Goal: Transaction & Acquisition: Purchase product/service

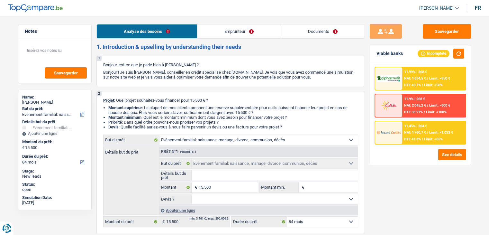
select select "familyEvent"
select select "84"
select select "familyEvent"
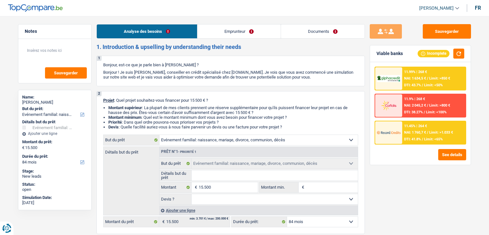
select select "84"
select select "publicEmployee"
select select "familyAllowances"
select select "netSalary"
select select "mealVouchers"
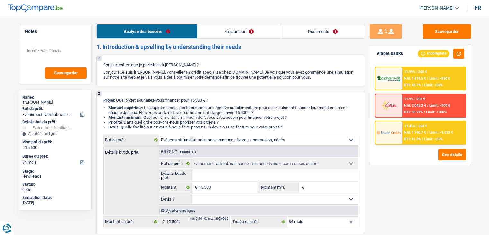
select select "rents"
select select "familyEvent"
select select "84"
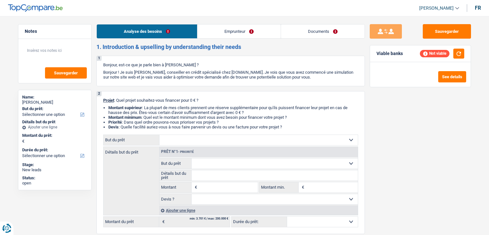
select select "privateEmployee"
select select "netSalary"
select select "mealVouchers"
select select "liveWithParents"
select select "creditConsolidation"
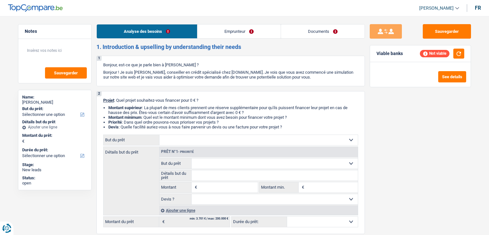
select select "120"
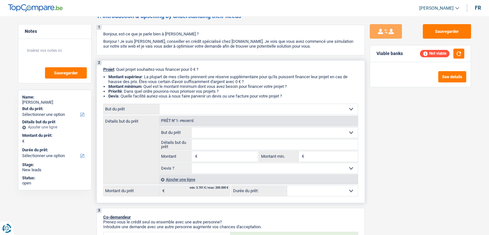
scroll to position [64, 0]
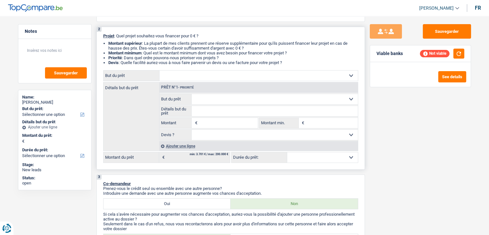
click at [217, 125] on input "Montant" at bounding box center [228, 123] width 59 height 10
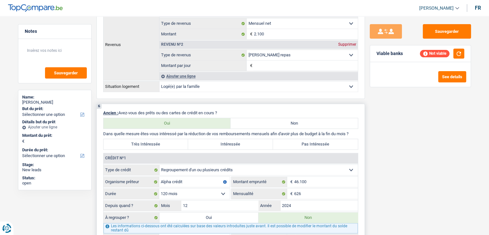
scroll to position [514, 0]
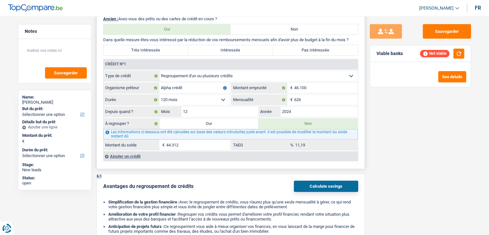
click at [228, 123] on label "Oui" at bounding box center [208, 123] width 99 height 10
click at [228, 123] on input "Oui" at bounding box center [208, 123] width 99 height 10
radio input "true"
type input "44.312"
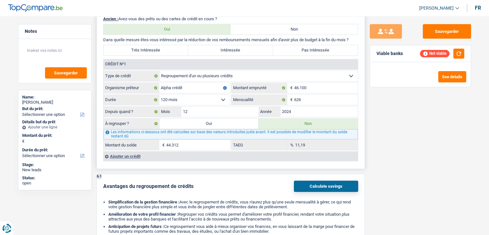
radio input "false"
type input "44.312"
select select "refinancing"
select select "144"
select select "refinancing"
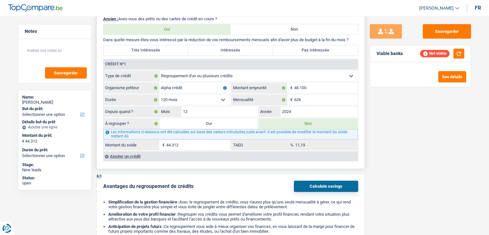
select select "refinancing"
select select "144"
select select "refinancing"
select select "144"
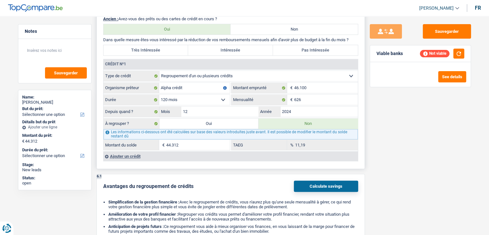
select select "refinancing"
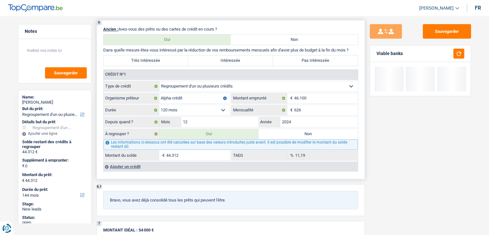
click at [180, 56] on label "Très Intéressée" at bounding box center [145, 60] width 85 height 10
click at [180, 56] on input "Très Intéressée" at bounding box center [145, 60] width 85 height 10
radio input "true"
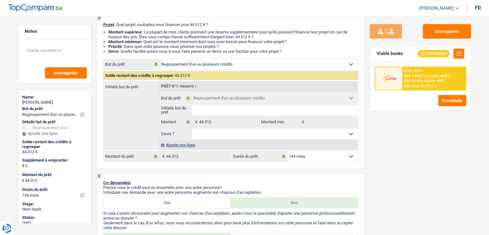
scroll to position [129, 0]
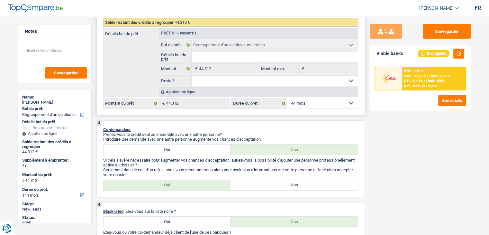
click at [182, 90] on div "Ajouter une ligne" at bounding box center [258, 91] width 199 height 9
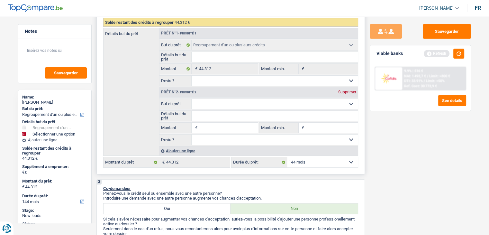
click at [210, 104] on select "Confort maison: meubles, textile, peinture, électroménager, outillage non-profe…" at bounding box center [274, 104] width 166 height 10
select select "car"
click at [191, 99] on select "Confort maison: meubles, textile, peinture, électroménager, outillage non-profe…" at bounding box center [274, 104] width 166 height 10
select select "car"
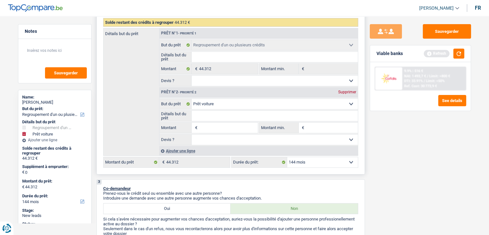
click at [192, 147] on div "Ajouter une ligne" at bounding box center [258, 150] width 199 height 9
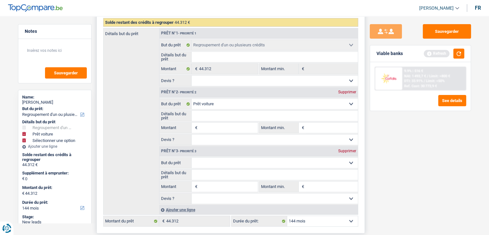
click at [222, 162] on select "Confort maison: meubles, textile, peinture, électroménager, outillage non-profe…" at bounding box center [274, 162] width 166 height 10
select select "houseOrGarden"
click at [191, 157] on select "Confort maison: meubles, textile, peinture, électroménager, outillage non-profe…" at bounding box center [274, 162] width 166 height 10
select select "houseOrGarden"
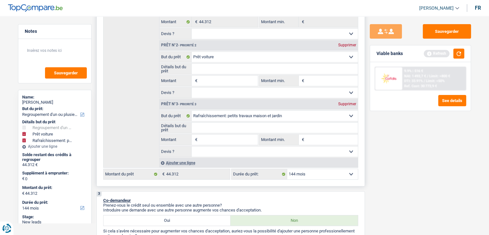
scroll to position [161, 0]
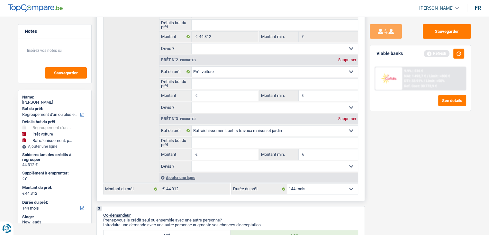
click at [224, 93] on input "Montant" at bounding box center [228, 95] width 59 height 10
click at [205, 95] on input "Montant" at bounding box center [228, 95] width 59 height 10
type input "1"
type input "10"
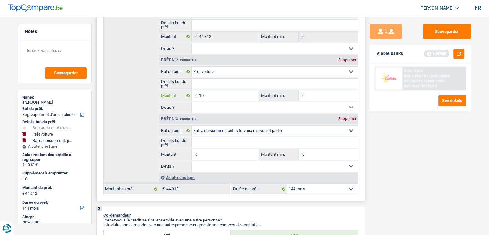
type input "10"
type input "100"
type input "1.000"
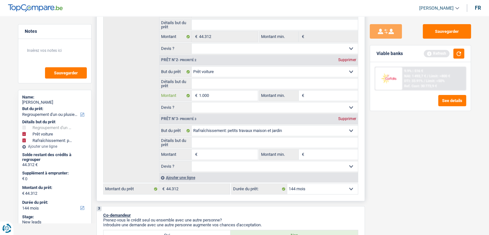
type input "10.000"
click at [318, 99] on input "Montant min." at bounding box center [332, 95] width 52 height 10
type input "10.000"
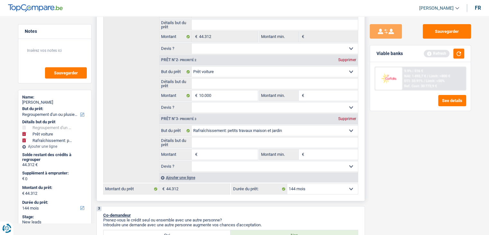
type input "54.312"
type input "5"
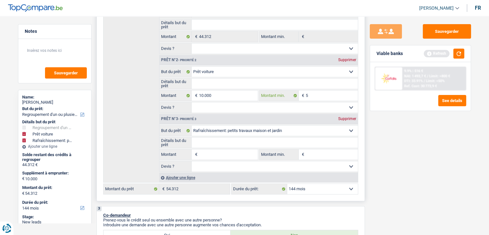
type input "50"
type input "500"
type input "5.000"
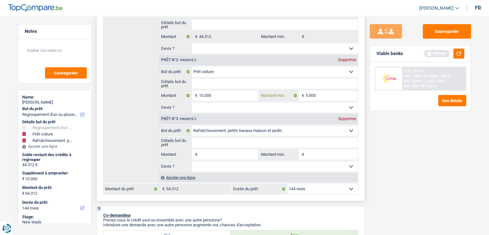
type input "5.000"
type input "50.000"
type input "5.000"
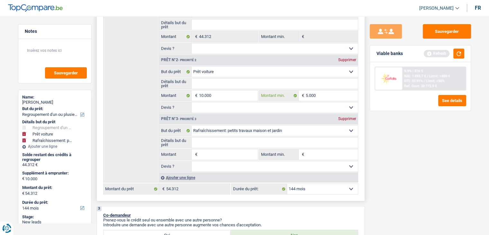
scroll to position [225, 0]
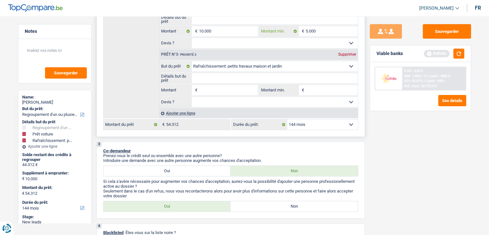
type input "5.000"
click at [247, 88] on input "Montant" at bounding box center [228, 90] width 59 height 10
type input "1"
type input "15"
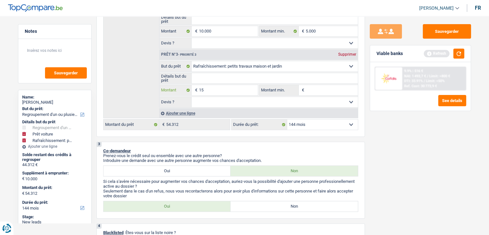
type input "15"
type input "150"
type input "1.500"
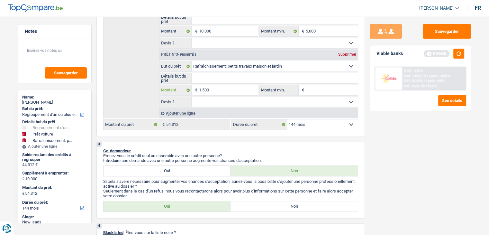
scroll to position [193, 0]
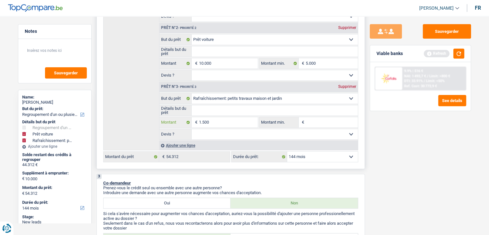
type input "1.500"
type input "11.500"
type input "55.812"
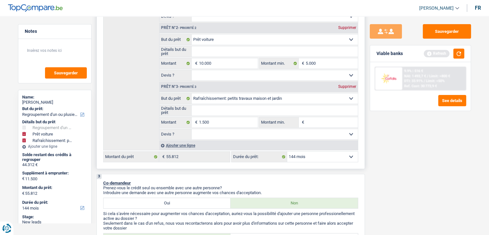
click at [324, 118] on input "Montant min." at bounding box center [332, 122] width 52 height 10
type input "1"
type input "10"
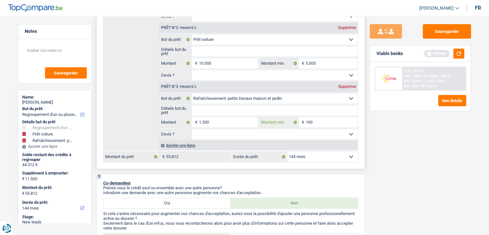
type input "1.000"
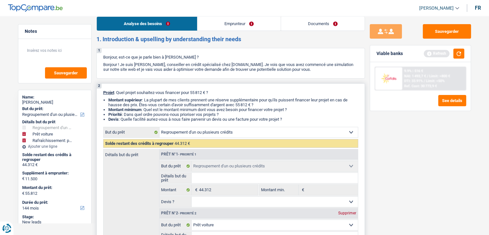
scroll to position [0, 0]
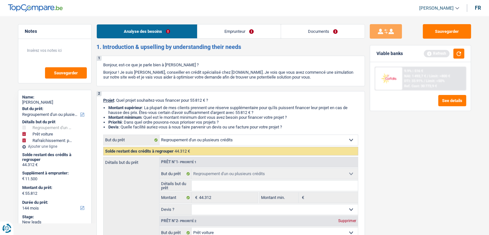
type input "1.000"
click at [231, 31] on link "Emprunteur" at bounding box center [238, 31] width 83 height 14
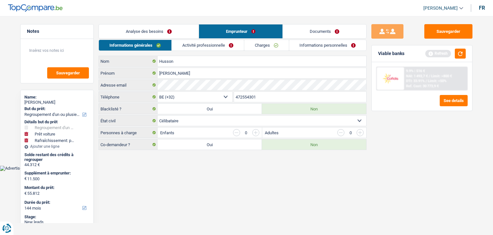
click at [182, 30] on link "Analyse des besoins" at bounding box center [149, 31] width 100 height 14
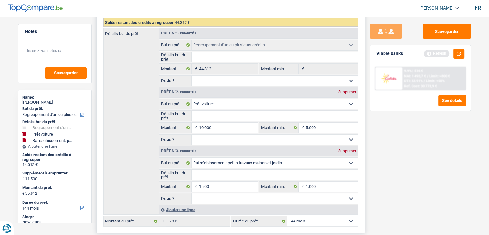
scroll to position [193, 0]
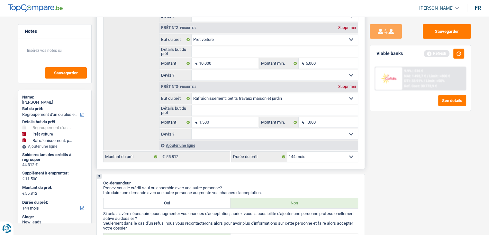
click at [232, 76] on select "Oui Non Non répondu Sélectionner une option" at bounding box center [274, 75] width 166 height 10
select select "false"
click at [191, 70] on select "Oui Non Non répondu Sélectionner une option" at bounding box center [274, 75] width 166 height 10
select select "false"
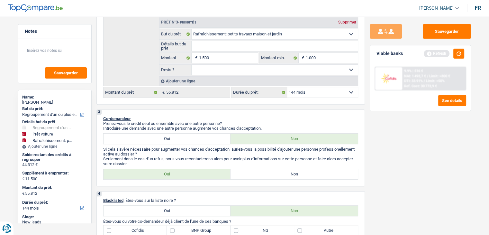
click at [49, 100] on div "Ludovic Husson" at bounding box center [54, 102] width 65 height 5
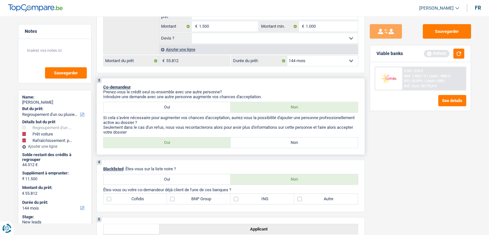
scroll to position [353, 0]
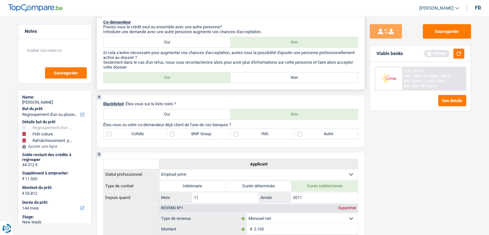
click at [261, 74] on label "Non" at bounding box center [293, 77] width 127 height 10
click at [261, 74] on input "Non" at bounding box center [293, 77] width 127 height 10
radio input "true"
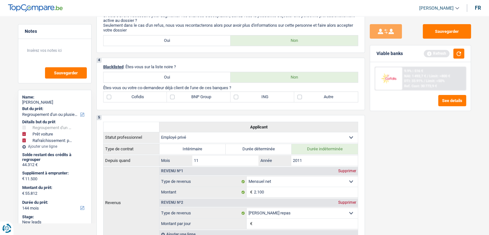
scroll to position [321, 0]
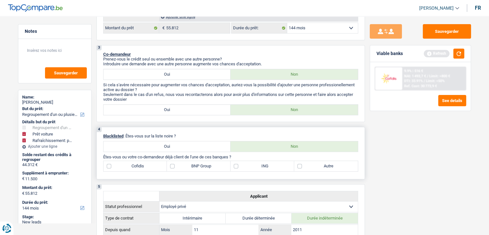
click at [209, 165] on label "BNP Group" at bounding box center [199, 166] width 64 height 10
click at [209, 165] on input "BNP Group" at bounding box center [199, 166] width 64 height 10
checkbox input "true"
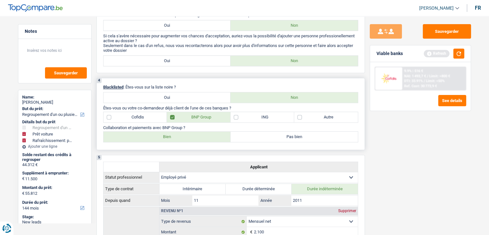
scroll to position [450, 0]
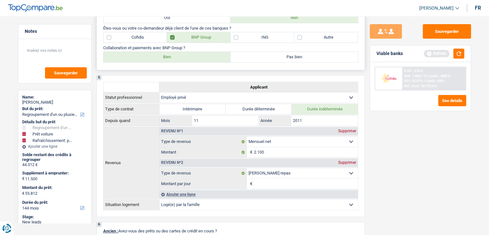
click at [207, 59] on label "Bien" at bounding box center [166, 57] width 127 height 10
click at [207, 59] on input "Bien" at bounding box center [166, 57] width 127 height 10
radio input "true"
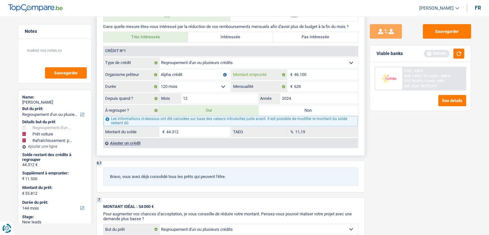
click at [308, 71] on input "46.100" at bounding box center [326, 74] width 64 height 10
click at [307, 83] on input "626" at bounding box center [326, 86] width 64 height 10
click at [311, 70] on input "46.100" at bounding box center [326, 74] width 64 height 10
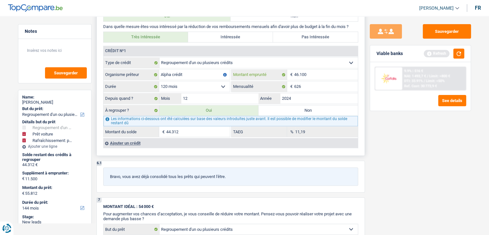
click at [311, 70] on input "46.100" at bounding box center [326, 74] width 64 height 10
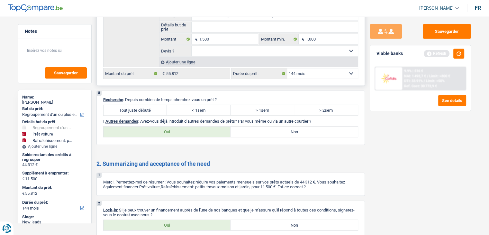
scroll to position [1031, 0]
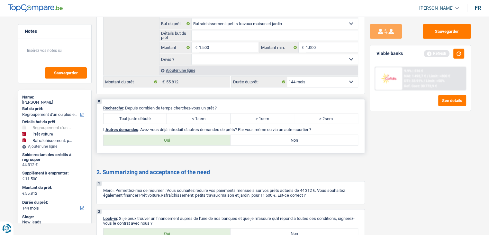
click at [157, 105] on p "Recherche : Depuis combien de temps cherchez-vous un prêt ?" at bounding box center [230, 107] width 255 height 5
click at [329, 113] on label "> 2sem" at bounding box center [326, 118] width 64 height 10
click at [329, 113] on input "> 2sem" at bounding box center [326, 118] width 64 height 10
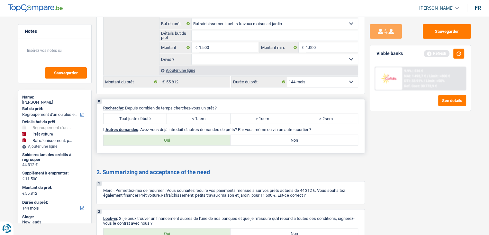
radio input "true"
click at [289, 127] on p "I. Autres demandes : Avez-vous déjà introduit d’autres demandes de prêts? Par v…" at bounding box center [230, 129] width 255 height 5
click at [322, 135] on label "Non" at bounding box center [293, 140] width 127 height 10
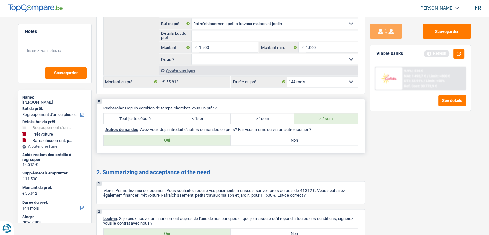
click at [322, 135] on input "Non" at bounding box center [293, 140] width 127 height 10
radio input "true"
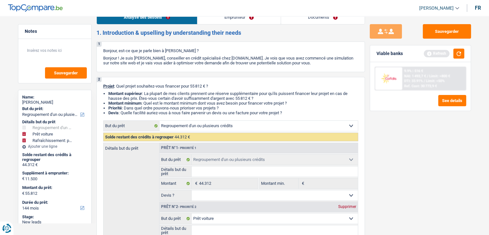
scroll to position [0, 0]
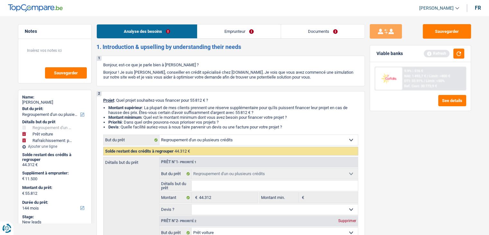
drag, startPoint x: 225, startPoint y: 29, endPoint x: 220, endPoint y: 29, distance: 5.1
click at [225, 29] on link "Emprunteur" at bounding box center [238, 31] width 83 height 14
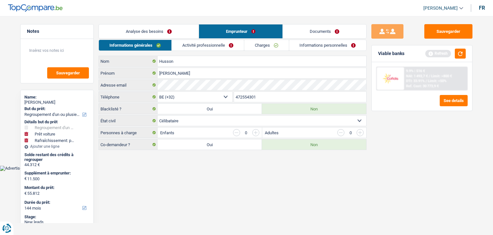
click at [202, 47] on link "Activité professionnelle" at bounding box center [208, 45] width 72 height 11
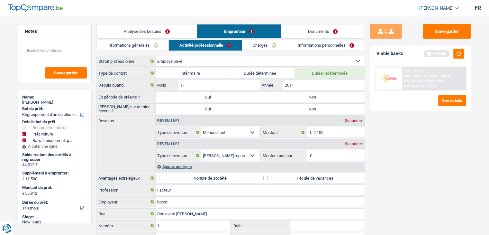
click at [284, 96] on label "Non" at bounding box center [312, 97] width 104 height 10
click at [284, 96] on input "Non" at bounding box center [312, 97] width 104 height 10
radio input "true"
click at [287, 108] on label "Non" at bounding box center [312, 108] width 104 height 10
click at [287, 108] on input "Non" at bounding box center [312, 108] width 104 height 10
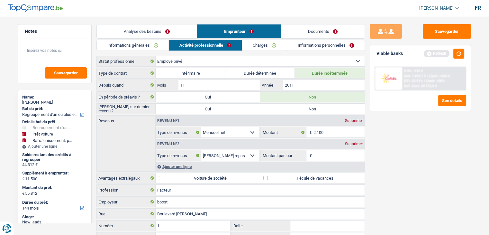
radio input "true"
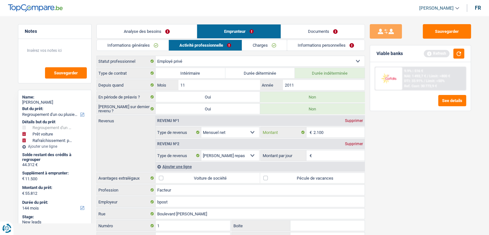
click at [328, 131] on input "2.100" at bounding box center [338, 132] width 51 height 10
click at [323, 151] on input "Montant par jour" at bounding box center [338, 155] width 51 height 10
type input "8"
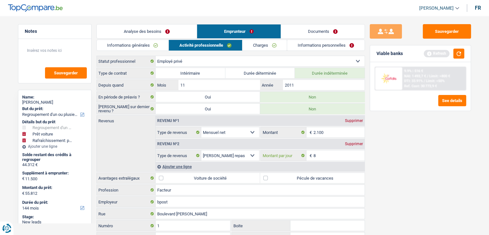
scroll to position [32, 0]
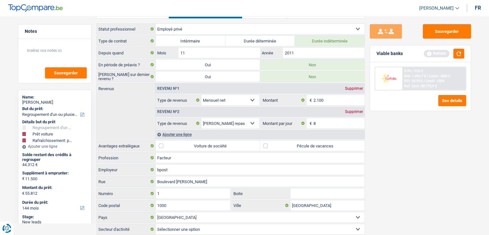
type input "8,0"
click at [309, 146] on label "Pécule de vacances" at bounding box center [312, 145] width 104 height 10
click at [309, 146] on input "Pécule de vacances" at bounding box center [312, 145] width 104 height 10
checkbox input "true"
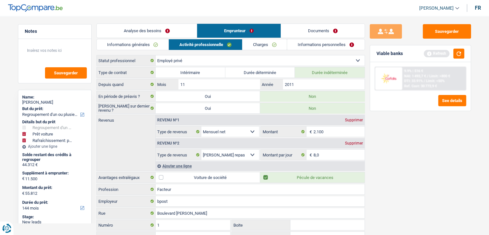
scroll to position [0, 0]
click at [246, 44] on link "Charges" at bounding box center [264, 45] width 45 height 11
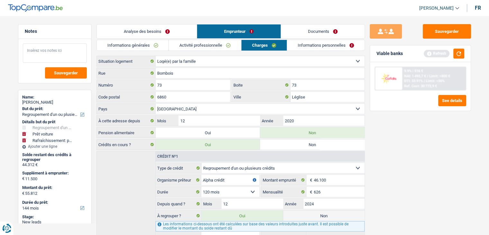
click at [65, 48] on textarea at bounding box center [55, 52] width 64 height 19
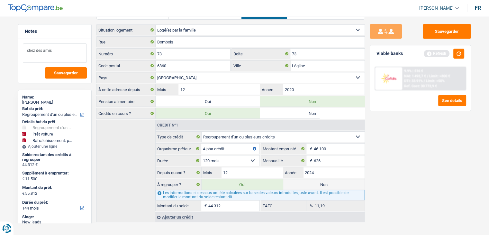
scroll to position [32, 0]
type textarea "chez des amis"
click at [175, 41] on input "Bombois" at bounding box center [260, 41] width 209 height 10
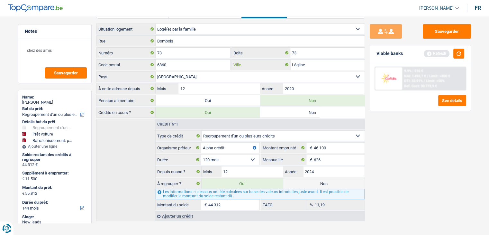
click at [314, 62] on input "Léglise" at bounding box center [327, 64] width 74 height 10
click at [316, 67] on input "Léglise" at bounding box center [327, 64] width 74 height 10
type input "L"
type input "H"
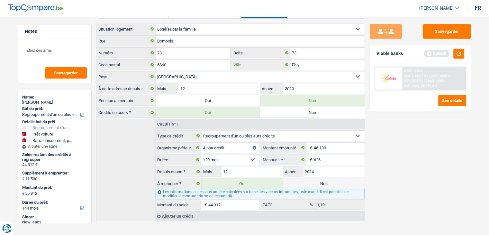
type input "Ebly"
click at [305, 89] on input "2020" at bounding box center [323, 88] width 81 height 10
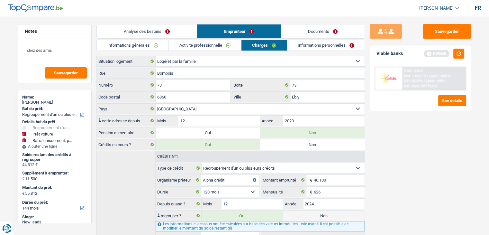
click at [130, 135] on label "Pension alimentaire" at bounding box center [126, 132] width 59 height 10
click at [317, 49] on link "Informations personnelles" at bounding box center [325, 45] width 77 height 11
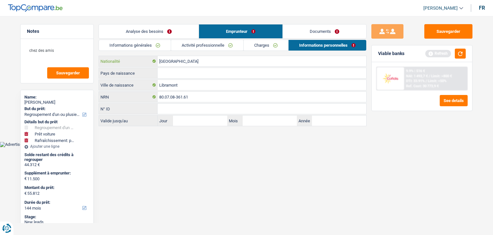
click at [182, 60] on input "[GEOGRAPHIC_DATA]" at bounding box center [262, 61] width 209 height 10
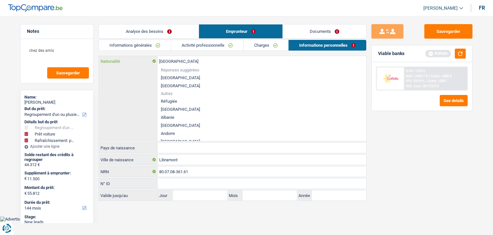
click at [182, 60] on input "[GEOGRAPHIC_DATA]" at bounding box center [262, 61] width 209 height 10
click at [411, 140] on div "Sauvegarder Viable banks Refresh 9.9% | 516 € NAI: 1 493,7 € / Limit: >800 € DT…" at bounding box center [422, 123] width 111 height 199
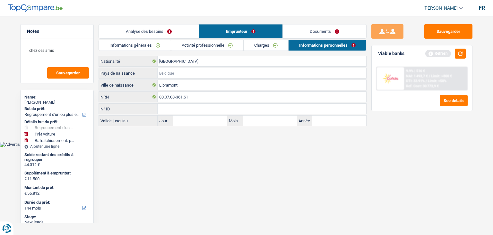
click at [182, 72] on input "Pays de naissance" at bounding box center [262, 73] width 209 height 10
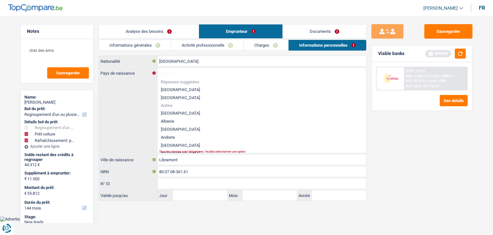
click at [164, 90] on li "[GEOGRAPHIC_DATA]" at bounding box center [262, 89] width 209 height 8
type input "[GEOGRAPHIC_DATA]"
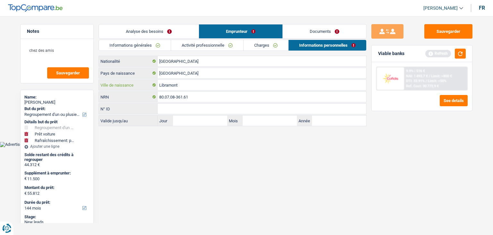
click at [176, 84] on input "Libramont" at bounding box center [262, 85] width 209 height 10
click at [187, 33] on link "Analyse des besoins" at bounding box center [149, 31] width 100 height 14
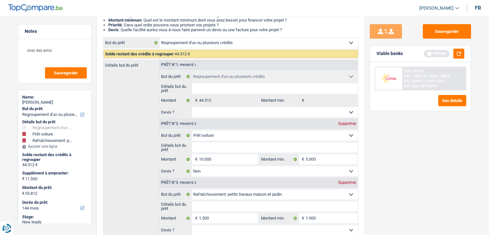
scroll to position [129, 0]
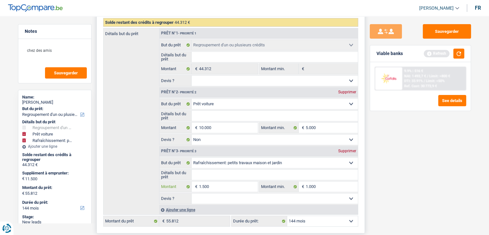
click at [209, 185] on input "1.500" at bounding box center [228, 186] width 59 height 10
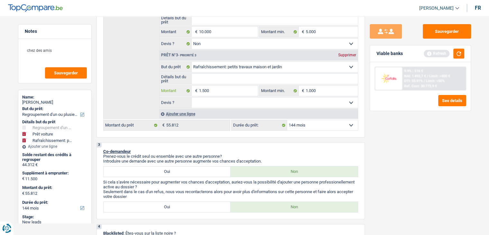
scroll to position [96, 0]
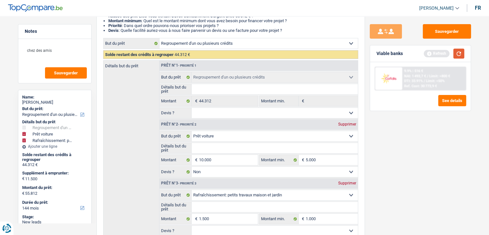
click at [459, 53] on button "button" at bounding box center [458, 54] width 11 height 10
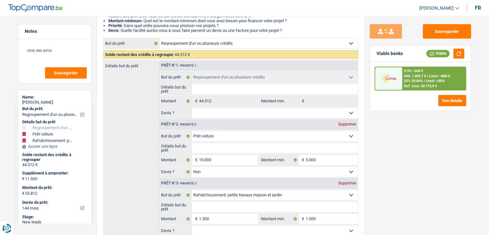
click at [419, 78] on div "9.9% | 650 € NAI: 1 359,7 € / Limit: >800 € DTI: 39.84% / Limit: <50% Ref. Cost…" at bounding box center [433, 78] width 63 height 22
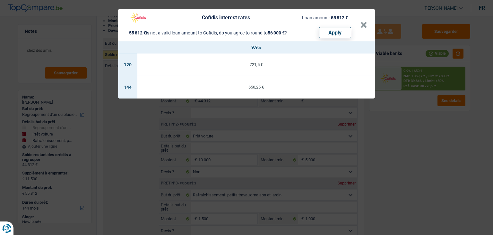
click at [408, 124] on div "Cofidis interest rates Loan amount: 55 812 € 55 812 € is not a valid loan amoun…" at bounding box center [246, 117] width 493 height 235
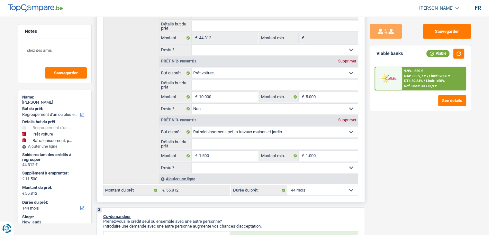
scroll to position [161, 0]
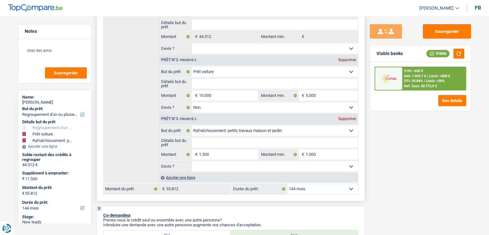
click at [323, 189] on select "12 mois 18 mois 24 mois 30 mois 36 mois 42 mois 48 mois 60 mois 72 mois 84 mois…" at bounding box center [322, 188] width 71 height 10
click at [454, 156] on div "Sauvegarder Viable banks Viable 9.9% | 650 € NAI: 1 359,7 € / Limit: >800 € DTI…" at bounding box center [420, 123] width 111 height 199
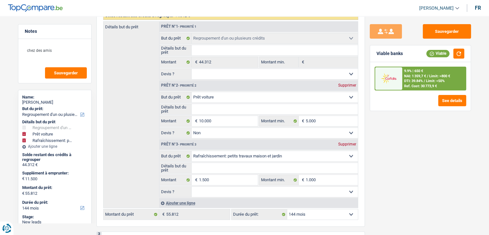
scroll to position [129, 0]
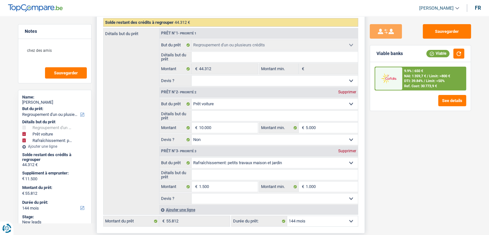
click at [349, 150] on div "Supprimer" at bounding box center [346, 151] width 21 height 4
type input "10.000"
type input "54.312"
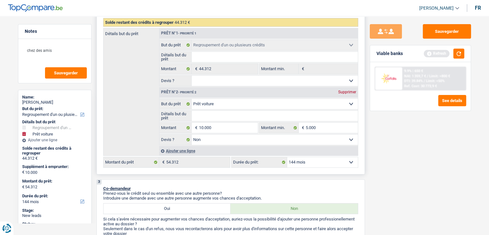
click at [341, 159] on select "12 mois 18 mois 24 mois 30 mois 36 mois 42 mois 48 mois 60 mois 72 mois 84 mois…" at bounding box center [322, 162] width 71 height 10
click at [287, 157] on select "12 mois 18 mois 24 mois 30 mois 36 mois 42 mois 48 mois 60 mois 72 mois 84 mois…" at bounding box center [322, 162] width 71 height 10
click at [454, 61] on div "Viable banks Refresh" at bounding box center [420, 53] width 101 height 17
click at [458, 55] on button "button" at bounding box center [458, 54] width 11 height 10
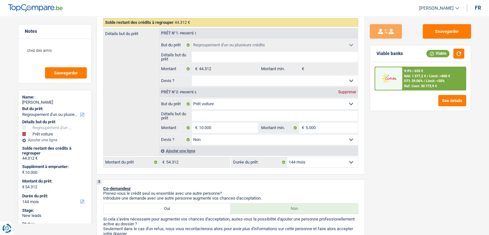
click at [430, 83] on div "9.9% | 633 € NAI: 1 377,2 € / Limit: >800 € DTI: 39.06% / Limit: <50% Ref. Cost…" at bounding box center [433, 78] width 63 height 22
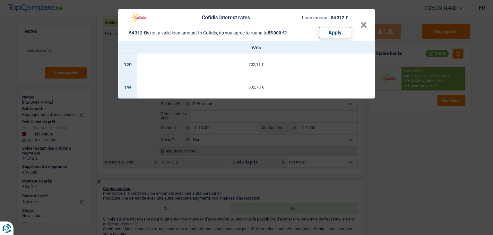
click at [387, 129] on div "Cofidis interest rates Loan amount: 54 312 € 54 312 € is not a valid loan amoun…" at bounding box center [246, 117] width 493 height 235
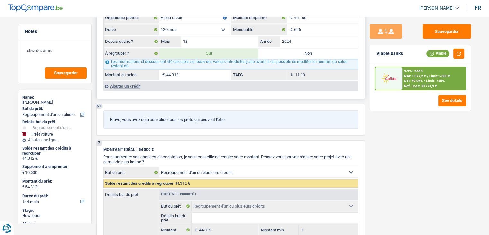
scroll to position [626, 0]
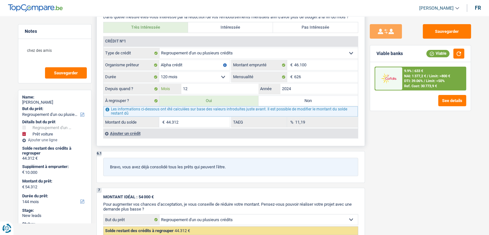
click at [220, 84] on input "12" at bounding box center [219, 89] width 77 height 10
type input "11"
type input "44.079"
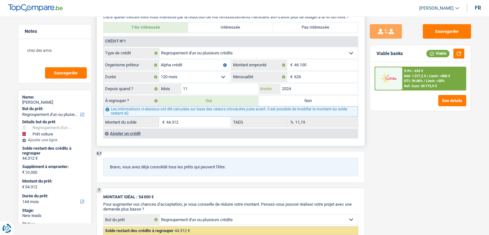
type input "44.079"
type input "54.079"
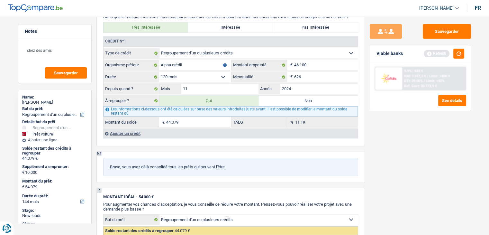
drag, startPoint x: 438, startPoint y: 186, endPoint x: 468, endPoint y: 115, distance: 77.4
click at [438, 187] on div "Sauvegarder Viable banks Refresh 9.9% | 633 € NAI: 1 377,2 € / Limit: >800 € DT…" at bounding box center [420, 123] width 111 height 199
click at [460, 56] on button "button" at bounding box center [458, 54] width 11 height 10
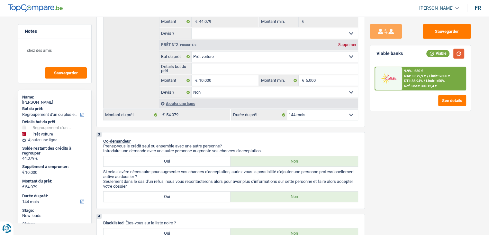
scroll to position [0, 0]
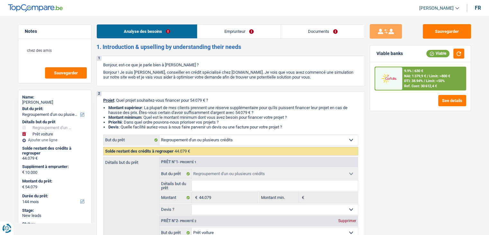
click at [244, 31] on link "Emprunteur" at bounding box center [238, 31] width 83 height 14
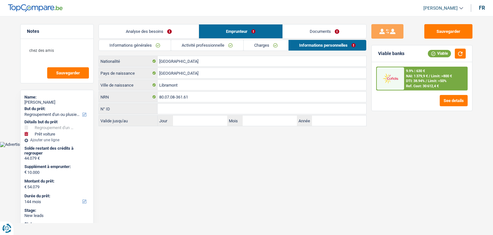
click at [231, 45] on link "Activité professionnelle" at bounding box center [207, 45] width 72 height 11
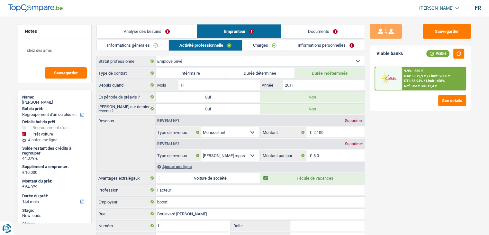
click at [331, 33] on link "Documents" at bounding box center [323, 31] width 84 height 14
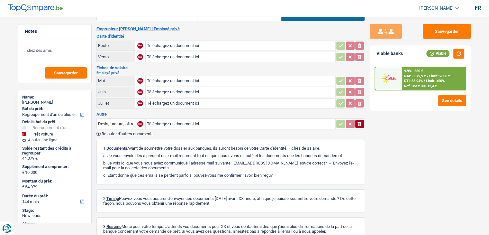
scroll to position [32, 0]
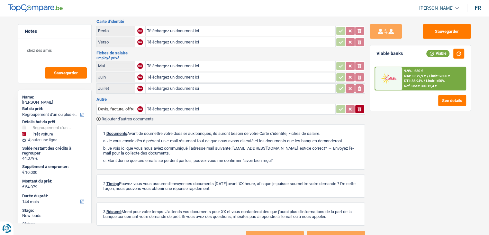
click at [113, 20] on h3 "Carte d'identité" at bounding box center [230, 21] width 268 height 4
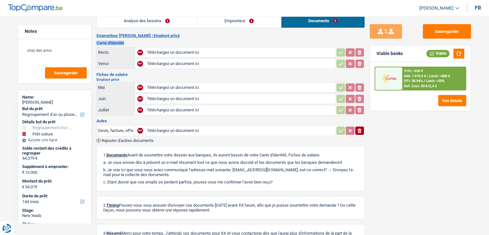
scroll to position [0, 0]
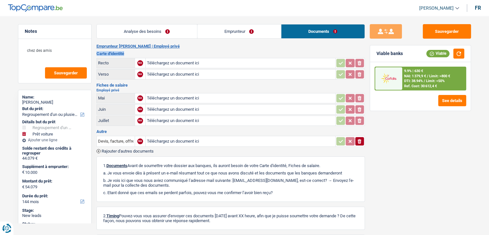
click at [155, 28] on link "Analyse des besoins" at bounding box center [147, 31] width 100 height 14
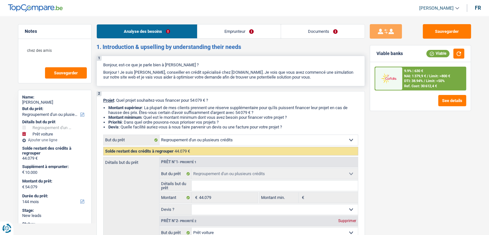
scroll to position [96, 0]
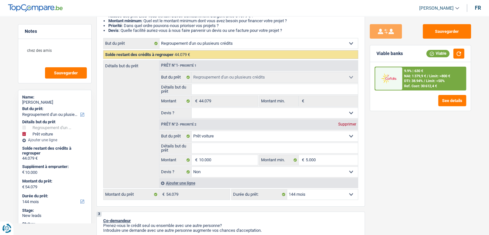
select select "refinancing"
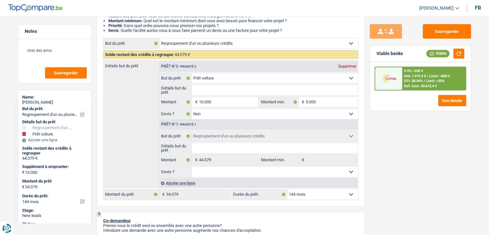
select select "refinancing"
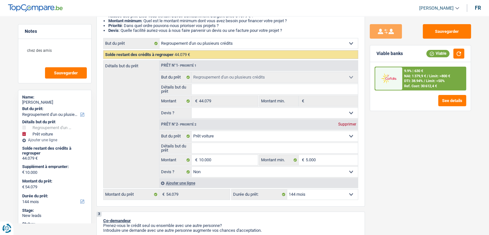
select select "refinancing"
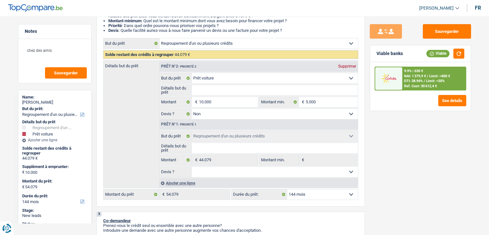
select select "refinancing"
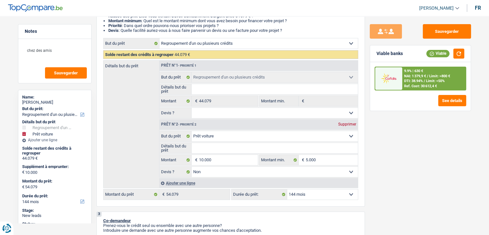
select select "refinancing"
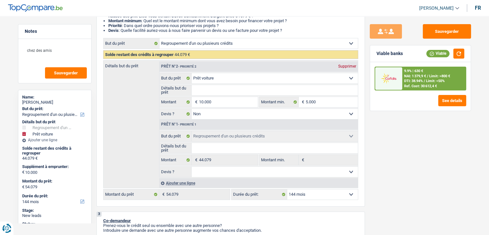
select select "refinancing"
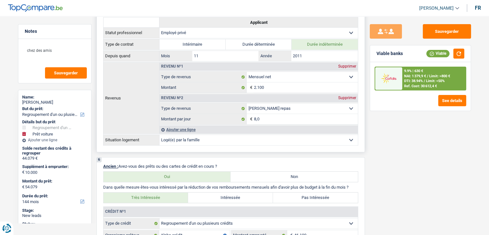
scroll to position [546, 0]
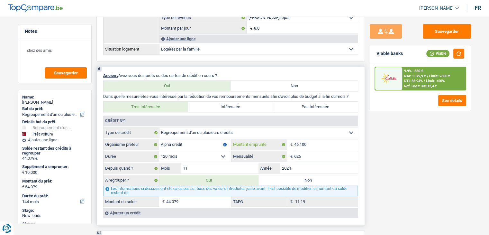
click at [314, 139] on input "46.100" at bounding box center [326, 144] width 64 height 10
click at [182, 202] on input "44.079" at bounding box center [198, 201] width 64 height 10
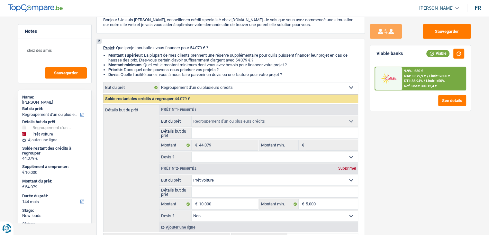
scroll to position [129, 0]
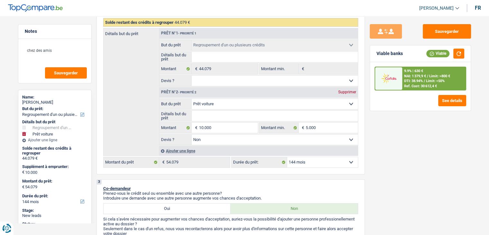
click at [218, 103] on select "Confort maison: meubles, textile, peinture, électroménager, outillage non-profe…" at bounding box center [274, 104] width 166 height 10
select select "other"
click at [191, 99] on select "Confort maison: meubles, textile, peinture, électroménager, outillage non-profe…" at bounding box center [274, 104] width 166 height 10
select select "other"
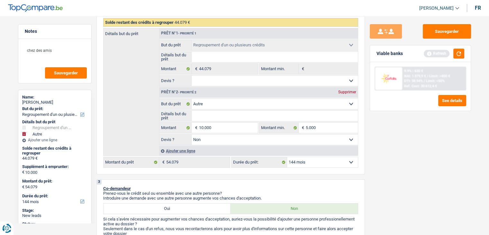
click at [211, 117] on input "Détails but du prêt" at bounding box center [274, 116] width 166 height 10
type input "I"
type input "Il"
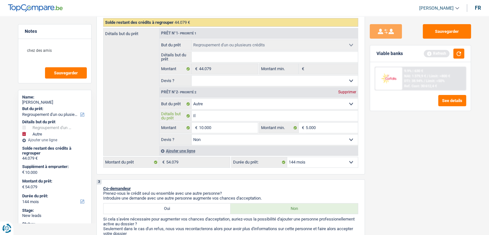
type input "Il"
type input "I"
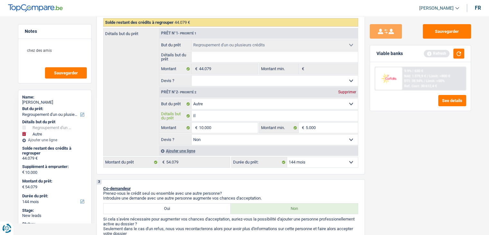
type input "I"
type input "v"
type input "ve"
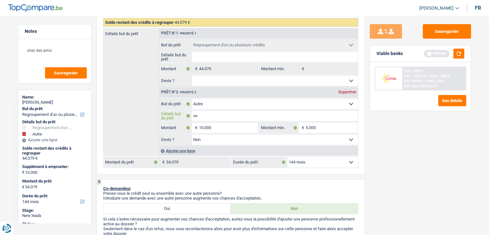
type input "veh"
type input "vehi"
type input "vehic"
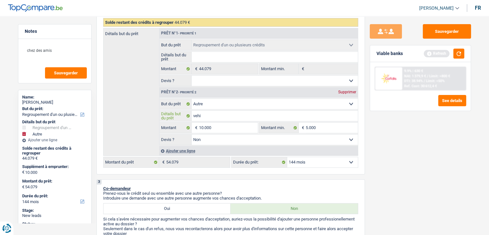
type input "vehic"
type input "vehicu"
type input "vehicule"
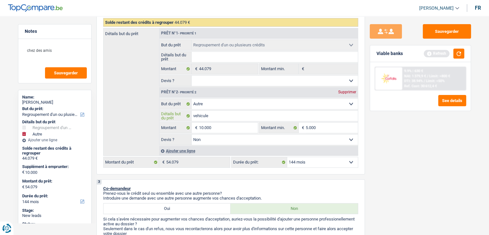
type input "vehicule"
type input "vehicule d"
type input "vehicule d'"
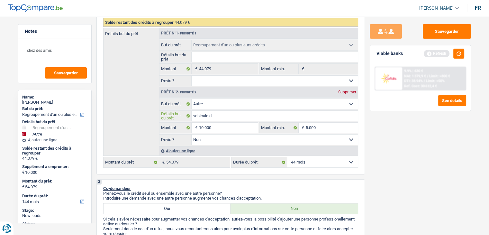
type input "vehicule d'"
type input "vehicule d'oc"
type input "vehicule d'occ"
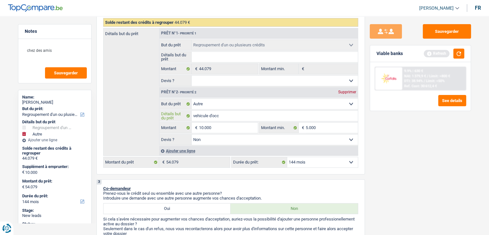
type input "vehicule d'occa"
type input "vehicule d'occas"
type input "vehicule d'occasi"
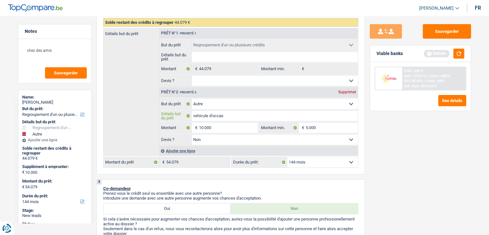
type input "vehicule d'occasi"
type input "vehicule d'occasio"
type input "vehicule d'occasion"
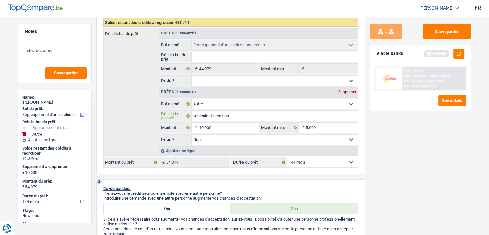
type input "vehicule d'occasion"
type input "vehicule d'occasion n"
type input "vehicule d'occasion no"
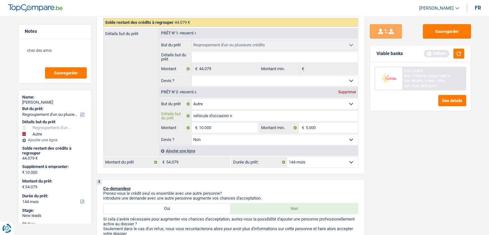
type input "vehicule d'occasion no"
type input "vehicule d'occasion non"
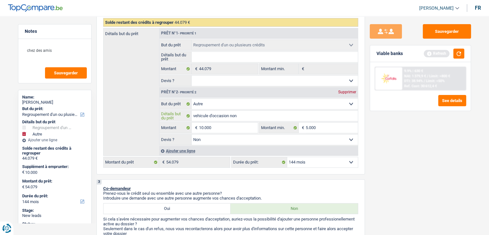
type input "vehicule d'occasion non t"
type input "vehicule d'occasion non tr"
type input "vehicule d'occasion non tro"
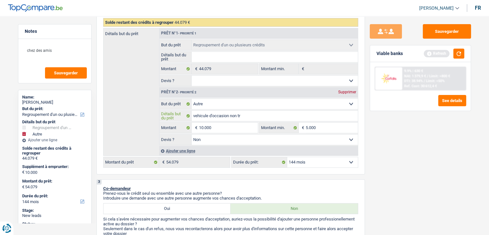
type input "vehicule d'occasion non tro"
type input "vehicule d'occasion non trou"
type input "vehicule d'occasion non trouv"
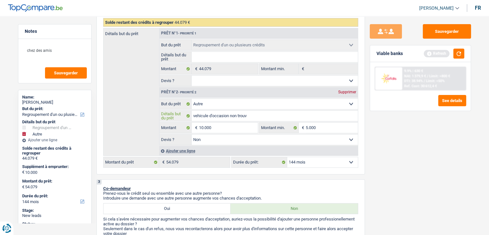
type input "vehicule d'occasion non trouvé"
click at [315, 128] on input "5.000" at bounding box center [332, 127] width 52 height 10
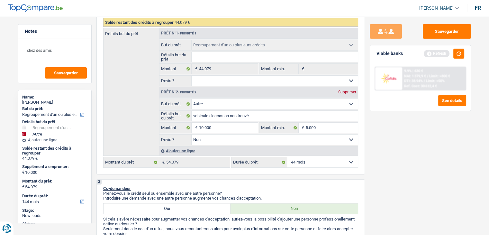
click at [250, 57] on input "Détails but du prêt" at bounding box center [274, 57] width 166 height 10
type input "R"
type input "Re"
type input "Reg"
type input "Regr"
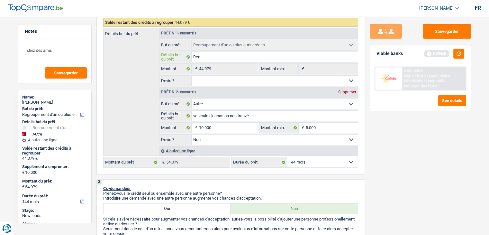
type input "Regr"
type input "Regro"
type input "Regrou"
type input "Regroup"
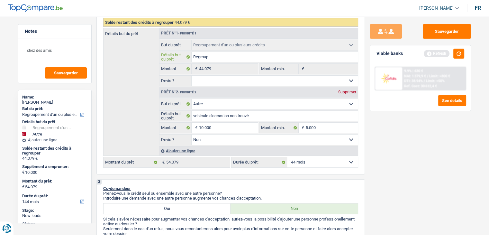
type input "Regroupe"
type input "Regroupem"
type input "Regroupeme"
type input "Regroupemen"
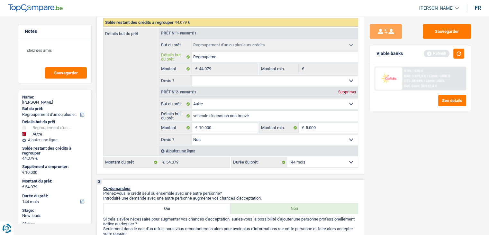
type input "Regroupemen"
type input "Regroupement"
click at [230, 81] on select "Oui Non Non répondu Sélectionner une option" at bounding box center [274, 81] width 166 height 10
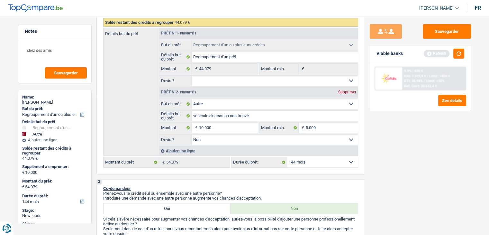
click at [191, 76] on select "Oui Non Non répondu Sélectionner une option" at bounding box center [274, 81] width 166 height 10
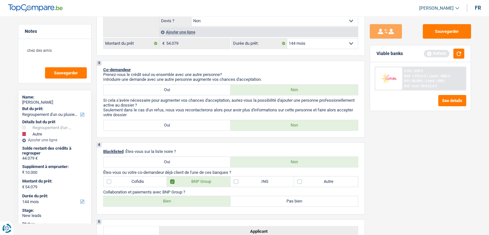
scroll to position [257, 0]
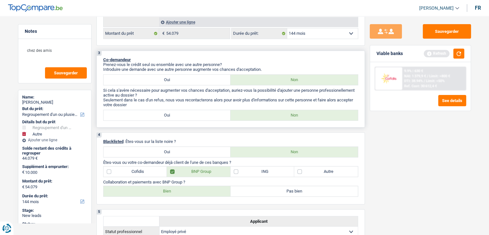
click at [208, 94] on p "Si cela s'avère nécessaire pour augmenter vos chances d'acceptation, auriez-vou…" at bounding box center [230, 93] width 255 height 10
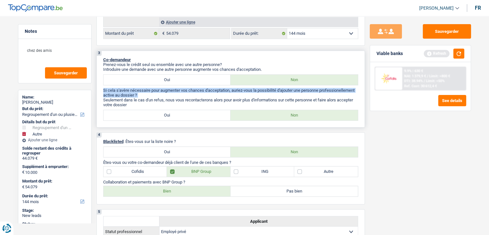
click at [208, 94] on p "Si cela s'avère nécessaire pour augmenter vos chances d'acceptation, auriez-vou…" at bounding box center [230, 93] width 255 height 10
click at [210, 95] on p "Si cela s'avère nécessaire pour augmenter vos chances d'acceptation, auriez-vou…" at bounding box center [230, 93] width 255 height 10
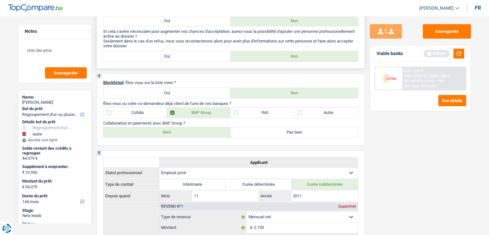
scroll to position [353, 0]
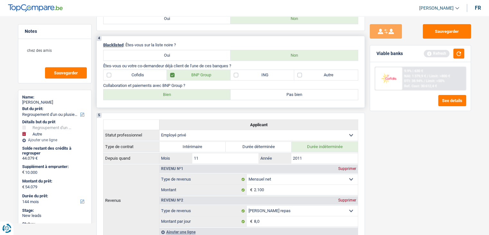
click at [266, 75] on label "ING" at bounding box center [262, 75] width 64 height 10
click at [266, 75] on input "ING" at bounding box center [262, 75] width 64 height 10
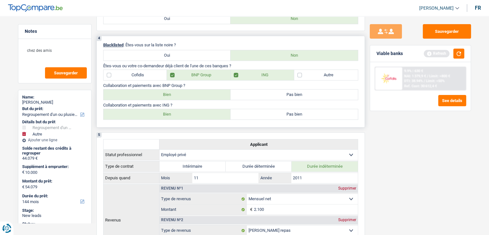
click at [152, 71] on label "Cofidis" at bounding box center [135, 75] width 64 height 10
click at [152, 71] on input "Cofidis" at bounding box center [135, 75] width 64 height 10
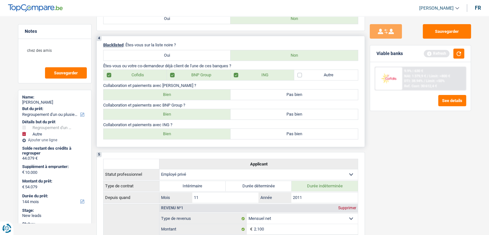
click at [264, 75] on label "ING" at bounding box center [262, 75] width 64 height 10
click at [264, 75] on input "ING" at bounding box center [262, 75] width 64 height 10
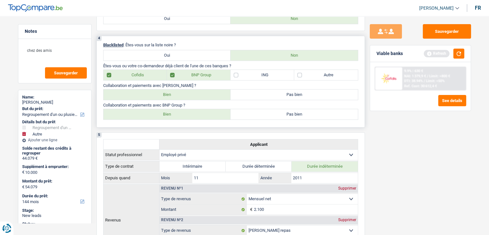
click at [156, 76] on label "Cofidis" at bounding box center [135, 75] width 64 height 10
click at [156, 76] on input "Cofidis" at bounding box center [135, 75] width 64 height 10
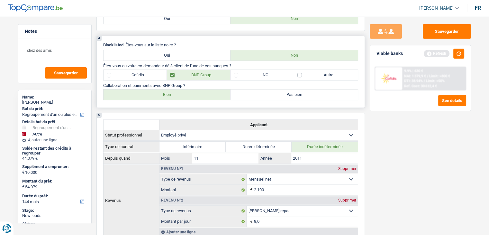
click at [329, 74] on label "Autre" at bounding box center [326, 75] width 64 height 10
click at [329, 74] on input "Autre" at bounding box center [326, 75] width 64 height 10
click at [329, 74] on label "Autre" at bounding box center [326, 75] width 64 height 10
click at [329, 74] on input "Autre" at bounding box center [326, 75] width 64 height 10
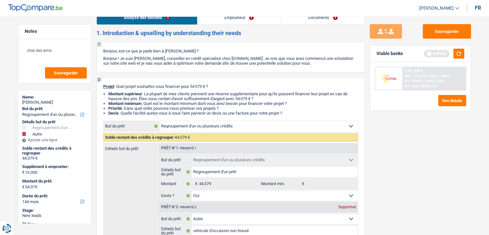
scroll to position [0, 0]
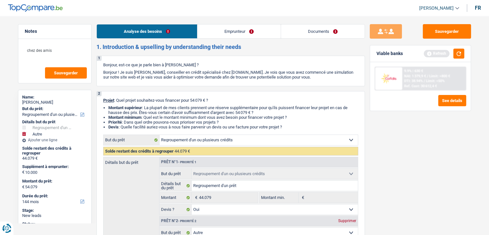
click at [230, 30] on link "Emprunteur" at bounding box center [238, 31] width 83 height 14
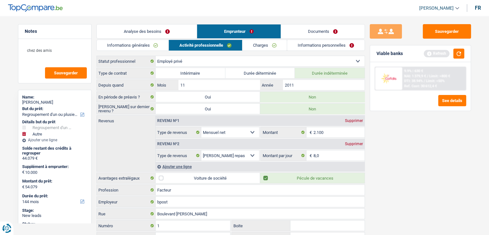
click at [105, 45] on link "Informations générales" at bounding box center [133, 45] width 72 height 11
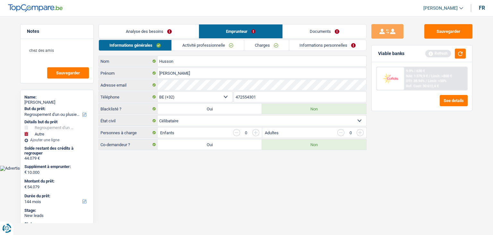
click at [213, 44] on link "Activité professionnelle" at bounding box center [208, 45] width 72 height 11
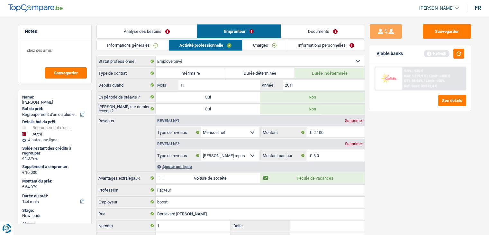
click at [185, 165] on div "Ajouter une ligne" at bounding box center [260, 166] width 209 height 9
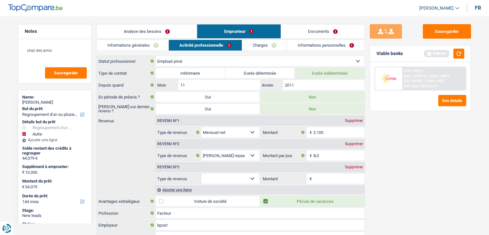
click at [230, 176] on select "Allocation d'handicap Allocations chômage Allocations familiales Chèques repas …" at bounding box center [230, 178] width 58 height 10
click at [201, 173] on select "Allocation d'handicap Allocations chômage Allocations familiales Chèques repas …" at bounding box center [230, 178] width 58 height 10
click at [324, 178] on input "Montant" at bounding box center [338, 178] width 51 height 10
click at [67, 48] on textarea "chez des amis" at bounding box center [55, 52] width 64 height 19
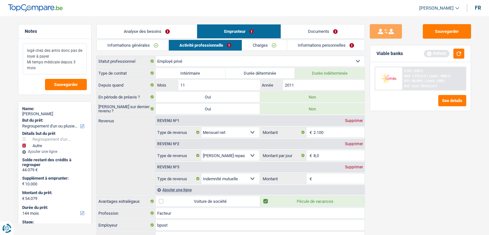
click at [27, 50] on textarea "logé chez des amis donc pas de loyer à payer Mi temps médicale depuis 3 mois" at bounding box center [55, 58] width 64 height 31
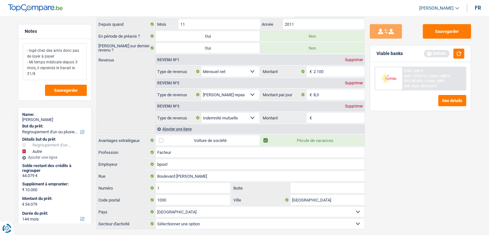
scroll to position [64, 0]
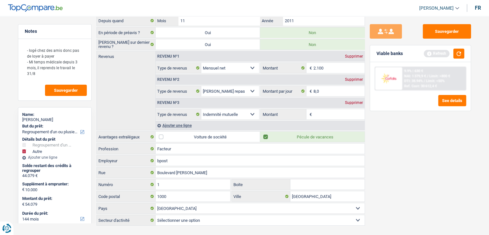
click at [280, 91] on label "Montant par jour" at bounding box center [284, 91] width 46 height 10
click at [0, 0] on input "8,0" at bounding box center [0, 0] width 0 height 0
click at [280, 91] on label "Montant par jour" at bounding box center [284, 91] width 46 height 10
click at [0, 0] on input "8,0" at bounding box center [0, 0] width 0 height 0
click at [280, 91] on label "Montant par jour" at bounding box center [284, 91] width 46 height 10
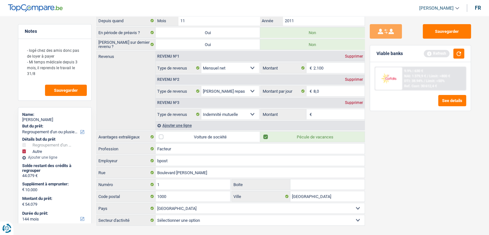
click at [0, 0] on input "8,0" at bounding box center [0, 0] width 0 height 0
click at [325, 86] on input "8,0" at bounding box center [338, 91] width 51 height 10
click at [353, 102] on div "Supprimer" at bounding box center [353, 103] width 21 height 4
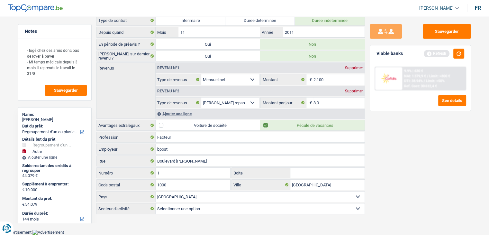
scroll to position [50, 0]
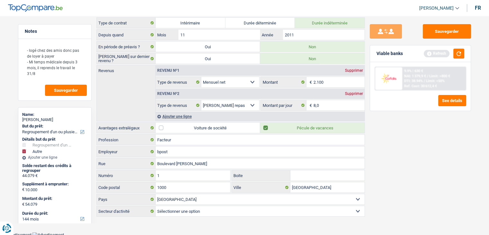
click at [234, 126] on label "Voiture de société" at bounding box center [208, 127] width 104 height 10
click at [234, 126] on input "Voiture de société" at bounding box center [208, 127] width 104 height 10
click at [409, 152] on div "Sauvegarder Viable banks Refresh 9.9% | 630 € NAI: 1 379,9 € / Limit: >800 € DT…" at bounding box center [420, 123] width 111 height 199
click at [245, 123] on label "Voiture de société" at bounding box center [208, 127] width 104 height 10
click at [245, 123] on input "Voiture de société" at bounding box center [208, 127] width 104 height 10
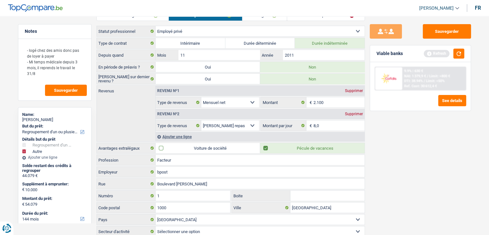
scroll to position [0, 0]
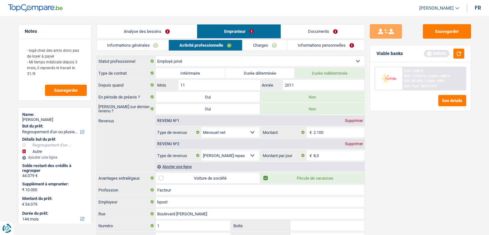
click at [253, 43] on link "Charges" at bounding box center [264, 45] width 45 height 11
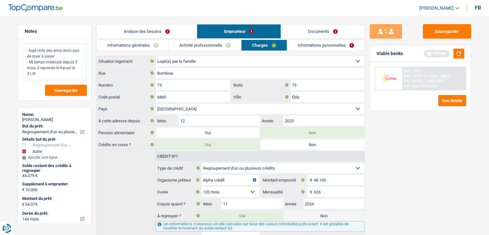
click at [60, 57] on textarea "- logé chez des amis donc pas de loyer à payer - Mi temps médicale depuis 3 moi…" at bounding box center [55, 61] width 64 height 37
click at [333, 48] on link "Informations personnelles" at bounding box center [325, 45] width 77 height 11
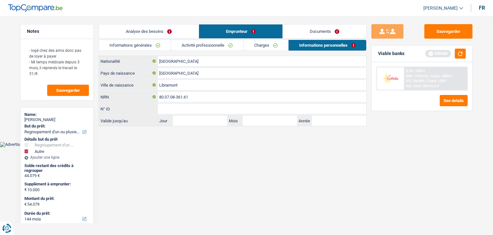
click at [271, 47] on link "Charges" at bounding box center [266, 45] width 45 height 11
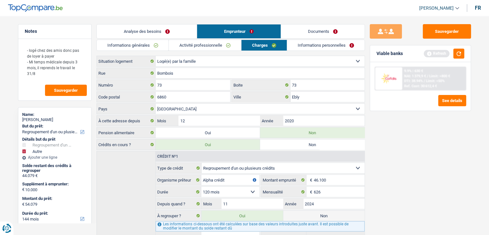
click at [305, 48] on link "Informations personnelles" at bounding box center [325, 45] width 77 height 11
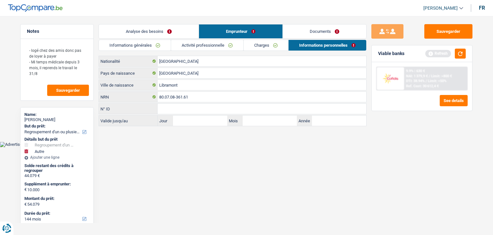
click at [197, 34] on link "Analyse des besoins" at bounding box center [149, 31] width 100 height 14
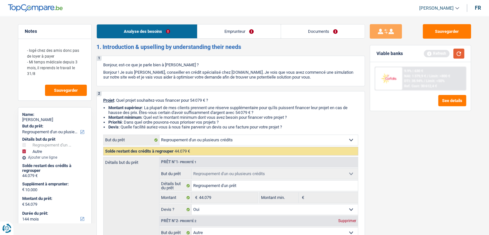
click at [454, 57] on button "button" at bounding box center [458, 54] width 11 height 10
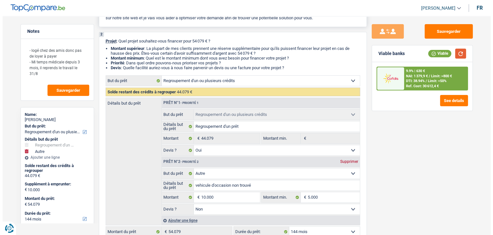
scroll to position [96, 0]
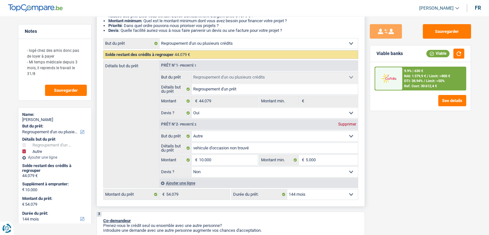
click at [337, 192] on select "12 mois 18 mois 24 mois 30 mois 36 mois 42 mois 48 mois 60 mois 72 mois 84 mois…" at bounding box center [322, 194] width 71 height 10
click at [287, 189] on select "12 mois 18 mois 24 mois 30 mois 36 mois 42 mois 48 mois 60 mois 72 mois 84 mois…" at bounding box center [322, 194] width 71 height 10
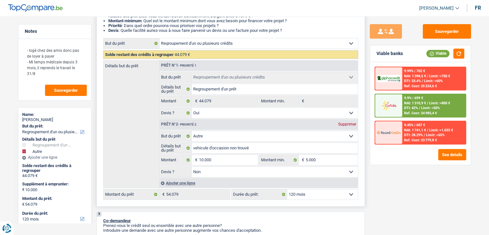
click at [320, 195] on select "12 mois 18 mois 24 mois 30 mois 36 mois 42 mois 48 mois 60 mois 72 mois 84 mois…" at bounding box center [322, 194] width 71 height 10
click at [287, 189] on select "12 mois 18 mois 24 mois 30 mois 36 mois 42 mois 48 mois 60 mois 72 mois 84 mois…" at bounding box center [322, 194] width 71 height 10
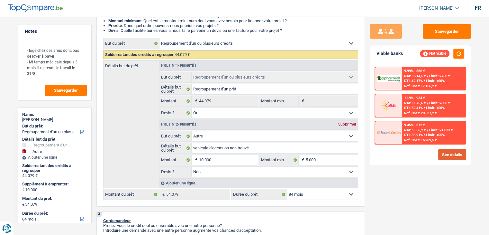
click at [455, 153] on button "See details" at bounding box center [452, 154] width 28 height 11
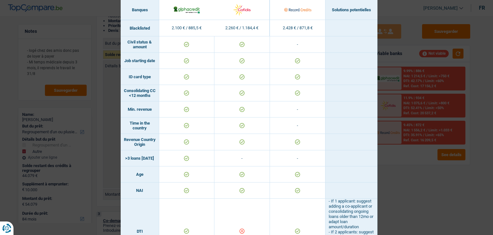
scroll to position [193, 0]
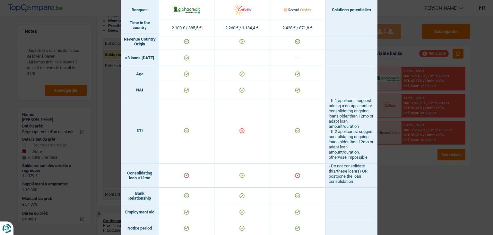
click at [426, 183] on div "Banks conditions × Banques Solutions potentielles Revenus / Charges 2.100 € / 8…" at bounding box center [246, 117] width 493 height 235
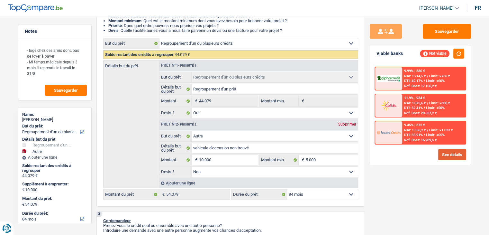
click at [456, 153] on button "See details" at bounding box center [452, 154] width 28 height 11
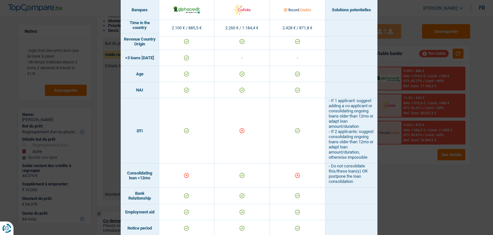
click at [386, 182] on div "Banks conditions × Banques Solutions potentielles Revenus / Charges 2.100 € / 8…" at bounding box center [246, 117] width 493 height 235
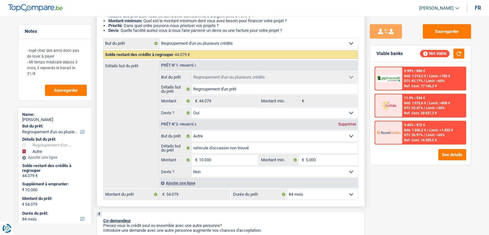
click at [338, 199] on div "2 Projet : Quel projet souhaitez-vous financer pour 54 079 € ? Montant supérieu…" at bounding box center [230, 101] width 268 height 212
click at [337, 197] on select "12 mois 18 mois 24 mois 30 mois 36 mois 42 mois 48 mois 60 mois 72 mois 84 mois…" at bounding box center [322, 194] width 71 height 10
click at [383, 184] on div "Sauvegarder Viable banks Not viable 9.99% | 886 € NAI: 1 214,5 € / Limit: >750 …" at bounding box center [420, 123] width 111 height 199
click at [407, 184] on div "Sauvegarder Viable banks Not viable 9.99% | 886 € NAI: 1 214,5 € / Limit: >750 …" at bounding box center [420, 123] width 111 height 199
click at [224, 160] on input "10.000" at bounding box center [228, 160] width 59 height 10
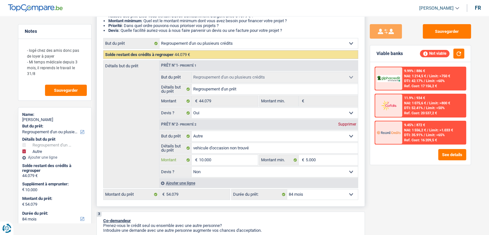
click at [224, 160] on input "10.000" at bounding box center [228, 160] width 59 height 10
click at [436, 191] on div "Sauvegarder Viable banks Not viable 9.99% | 886 € NAI: 1 214,5 € / Limit: >750 …" at bounding box center [420, 123] width 111 height 199
click at [331, 194] on select "12 mois 18 mois 24 mois 30 mois 36 mois 42 mois 48 mois 60 mois 72 mois 84 mois…" at bounding box center [322, 194] width 71 height 10
click at [287, 189] on select "12 mois 18 mois 24 mois 30 mois 36 mois 42 mois 48 mois 60 mois 72 mois 84 mois…" at bounding box center [322, 194] width 71 height 10
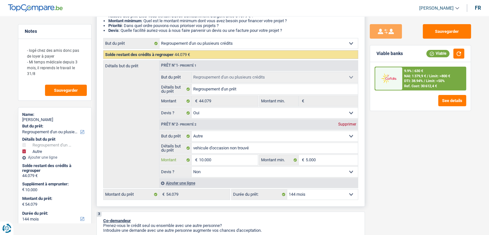
click at [225, 158] on input "10.000" at bounding box center [228, 160] width 59 height 10
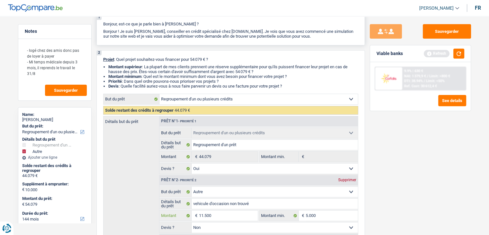
scroll to position [0, 0]
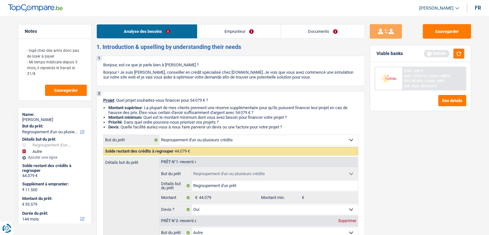
click at [248, 32] on link "Emprunteur" at bounding box center [238, 31] width 83 height 14
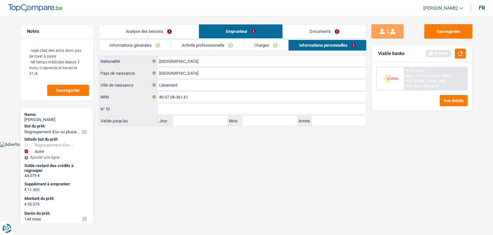
click at [271, 44] on link "Charges" at bounding box center [266, 45] width 45 height 11
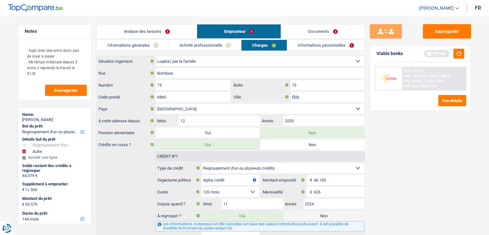
click at [141, 48] on link "Informations générales" at bounding box center [133, 45] width 72 height 11
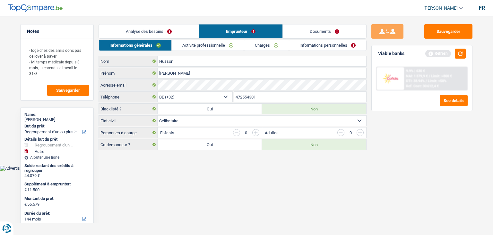
click at [149, 30] on link "Analyse des besoins" at bounding box center [149, 31] width 100 height 14
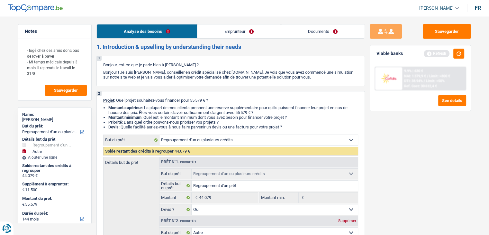
click at [213, 30] on link "Emprunteur" at bounding box center [238, 31] width 83 height 14
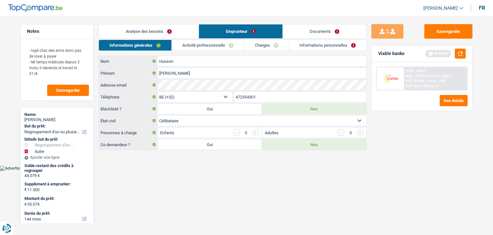
click at [201, 46] on link "Activité professionnelle" at bounding box center [208, 45] width 72 height 11
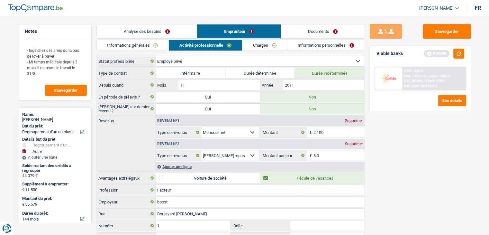
click at [270, 44] on link "Charges" at bounding box center [264, 45] width 45 height 11
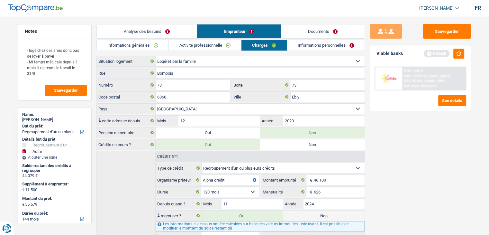
click at [310, 46] on link "Informations personnelles" at bounding box center [325, 45] width 77 height 11
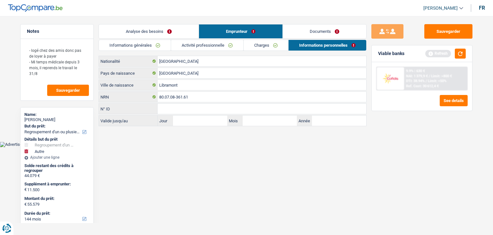
click at [304, 29] on link "Documents" at bounding box center [325, 31] width 84 height 14
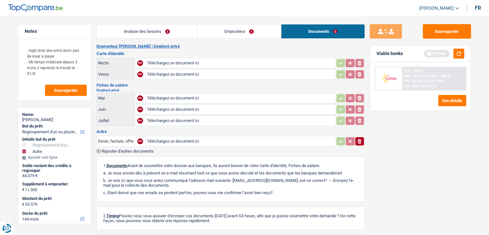
click at [168, 24] on li "Analyse des besoins" at bounding box center [146, 31] width 101 height 14
click at [173, 28] on link "Analyse des besoins" at bounding box center [147, 31] width 100 height 14
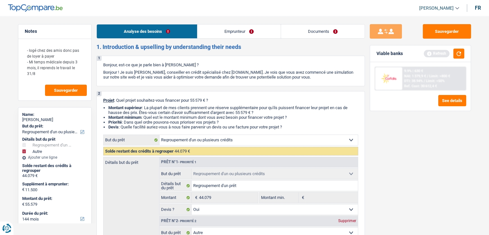
click at [238, 34] on link "Emprunteur" at bounding box center [238, 31] width 83 height 14
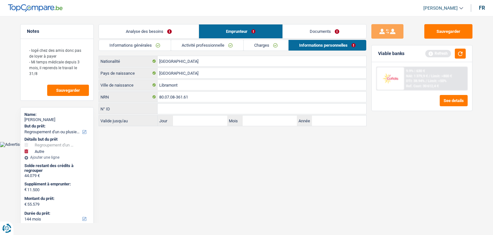
click at [227, 46] on link "Activité professionnelle" at bounding box center [207, 45] width 72 height 11
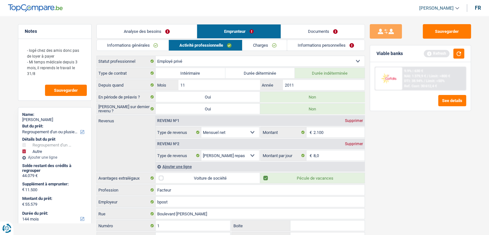
click at [266, 46] on link "Charges" at bounding box center [264, 45] width 45 height 11
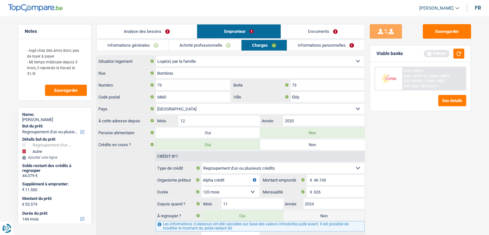
click at [184, 35] on link "Analyse des besoins" at bounding box center [147, 31] width 100 height 14
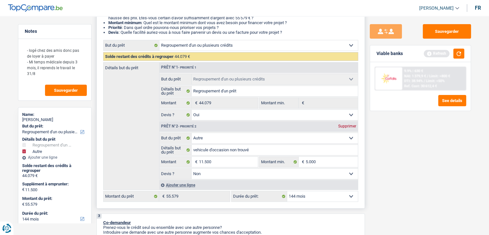
scroll to position [96, 0]
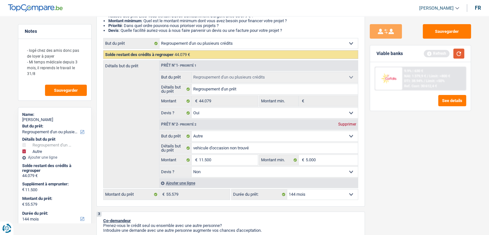
click at [462, 54] on button "button" at bounding box center [458, 54] width 11 height 10
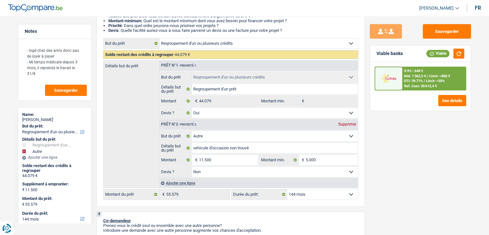
click at [437, 87] on div "9.9% | 648 € NAI: 1 362,5 € / Limit: >800 € DTI: 39.71% / Limit: <50% Ref. Cost…" at bounding box center [433, 78] width 63 height 22
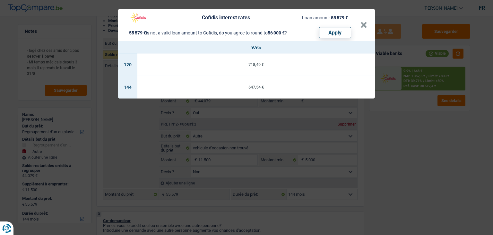
click at [428, 145] on div "Cofidis interest rates Loan amount: 55 579 € 55 579 € is not a valid loan amoun…" at bounding box center [246, 117] width 493 height 235
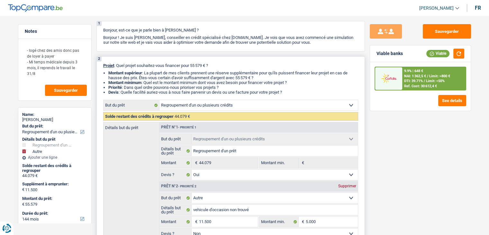
scroll to position [0, 0]
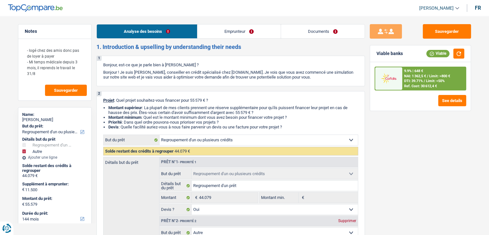
click at [323, 37] on link "Documents" at bounding box center [323, 31] width 84 height 14
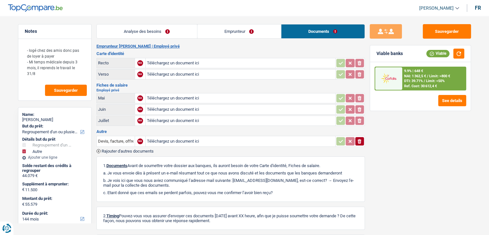
click at [167, 35] on link "Analyse des besoins" at bounding box center [147, 31] width 100 height 14
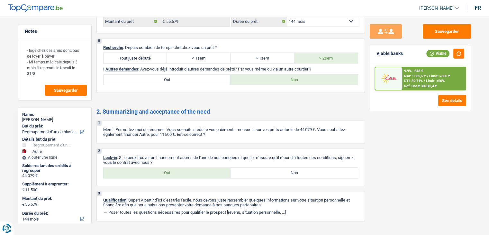
scroll to position [979, 0]
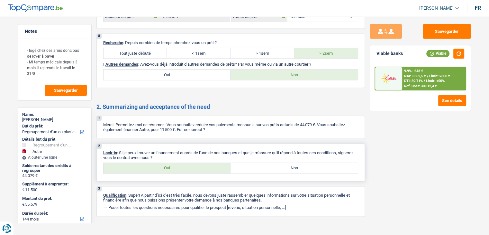
click at [199, 163] on label "Oui" at bounding box center [166, 168] width 127 height 10
click at [199, 163] on input "Oui" at bounding box center [166, 168] width 127 height 10
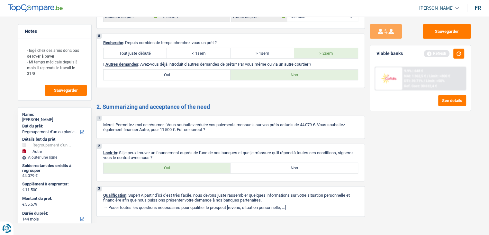
click at [464, 57] on div "Viable banks Refresh" at bounding box center [420, 53] width 101 height 17
click at [461, 54] on button "button" at bounding box center [458, 54] width 11 height 10
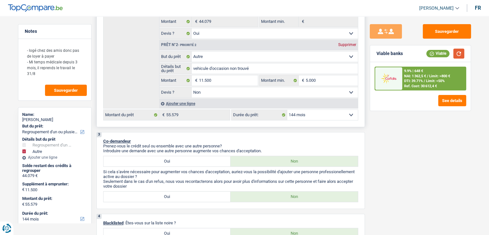
scroll to position [0, 0]
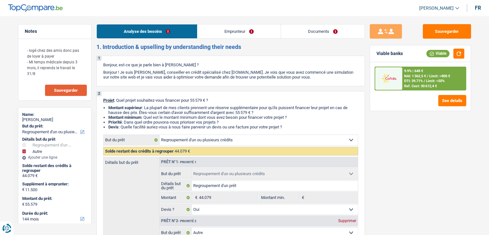
click at [68, 90] on span "Sauvegarder" at bounding box center [66, 90] width 24 height 4
click at [57, 76] on textarea "- logé chez des amis donc pas de loyer à payer - Mi temps médicale depuis 3 moi…" at bounding box center [55, 61] width 64 height 37
click at [72, 89] on span "Sauvegarder" at bounding box center [66, 90] width 24 height 4
click at [457, 58] on button "button" at bounding box center [458, 54] width 11 height 10
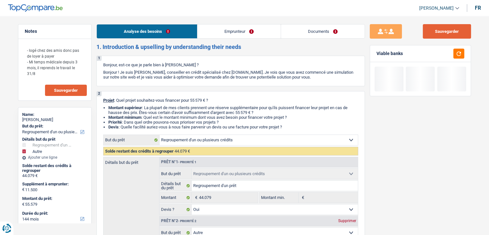
click at [455, 34] on button "Sauvegarder" at bounding box center [446, 31] width 48 height 14
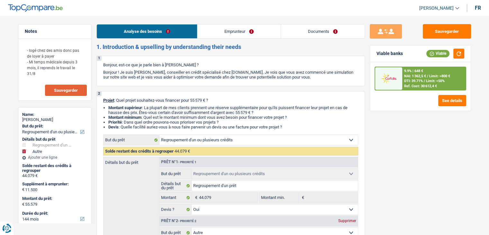
click at [229, 36] on link "Emprunteur" at bounding box center [238, 31] width 83 height 14
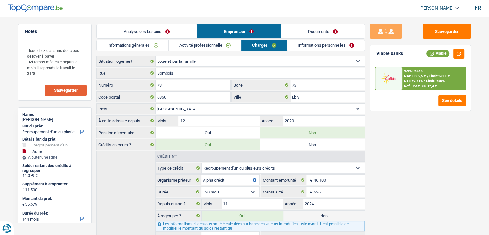
click at [156, 47] on link "Informations générales" at bounding box center [133, 45] width 72 height 11
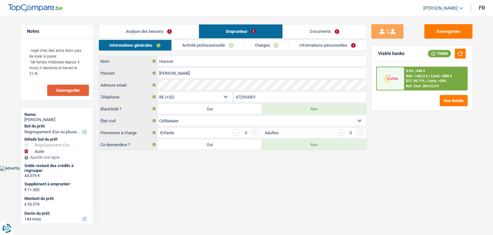
click at [198, 49] on link "Activité professionnelle" at bounding box center [208, 45] width 72 height 11
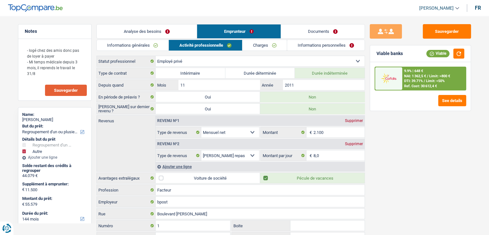
click at [157, 38] on link "Analyse des besoins" at bounding box center [147, 31] width 100 height 14
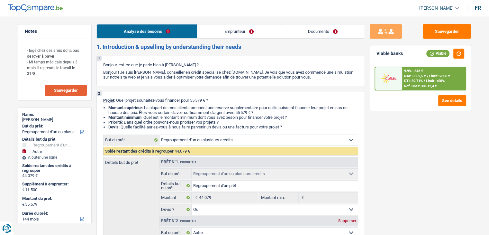
click at [230, 28] on link "Emprunteur" at bounding box center [238, 31] width 83 height 14
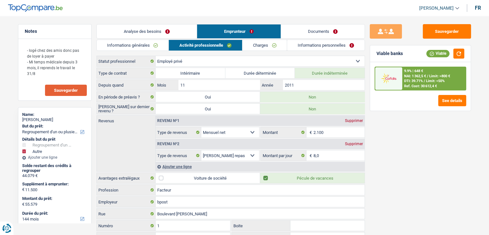
click at [182, 31] on link "Analyse des besoins" at bounding box center [147, 31] width 100 height 14
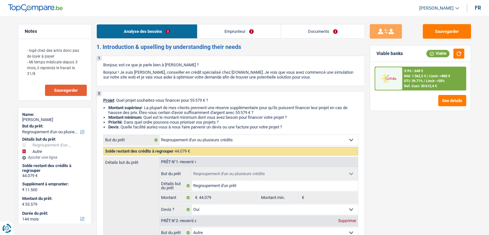
click at [222, 30] on link "Emprunteur" at bounding box center [238, 31] width 83 height 14
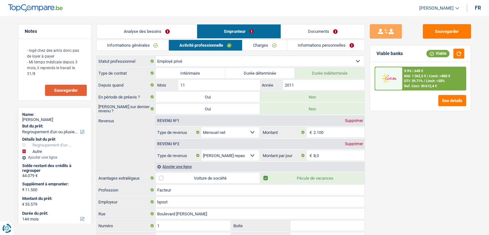
click at [227, 43] on link "Activité professionnelle" at bounding box center [205, 45] width 73 height 11
click at [333, 132] on input "2.100" at bounding box center [338, 132] width 51 height 10
click at [172, 26] on link "Analyse des besoins" at bounding box center [147, 31] width 100 height 14
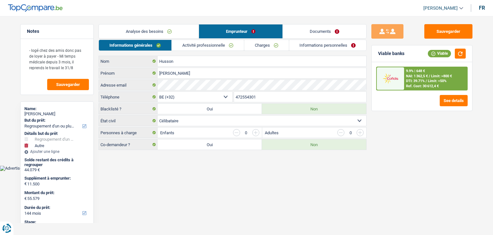
select select "refinancing"
select select "other"
select select "144"
select select "32"
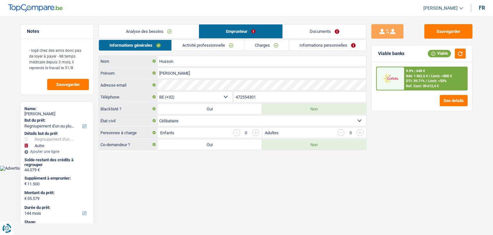
select select "single"
select select "privateEmployee"
select select "netSalary"
select select "mealVouchers"
select select "BE"
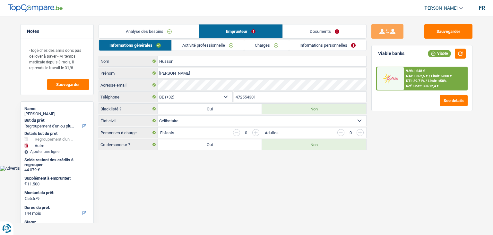
click at [210, 46] on link "Activité professionnelle" at bounding box center [208, 45] width 72 height 11
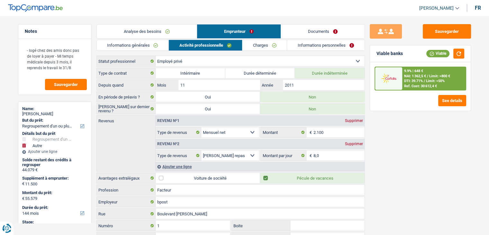
click at [324, 31] on link "Documents" at bounding box center [323, 31] width 84 height 14
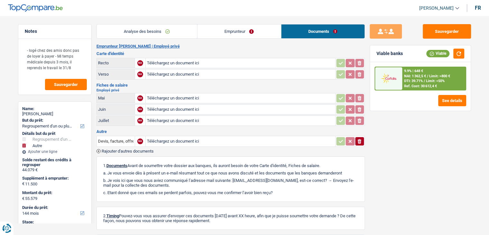
click at [105, 55] on h3 "Carte d'identité" at bounding box center [230, 53] width 268 height 4
click at [112, 84] on h3 "Fiches de salaire" at bounding box center [230, 85] width 268 height 4
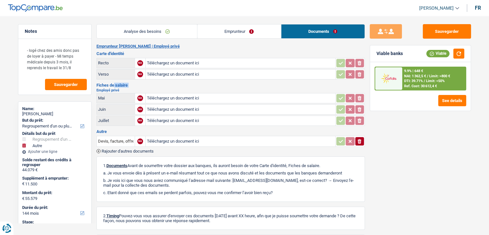
click at [113, 84] on h3 "Fiches de salaire" at bounding box center [230, 85] width 268 height 4
click at [102, 129] on h3 "Autre" at bounding box center [230, 131] width 268 height 4
click at [458, 35] on button "Sauvegarder" at bounding box center [446, 31] width 48 height 14
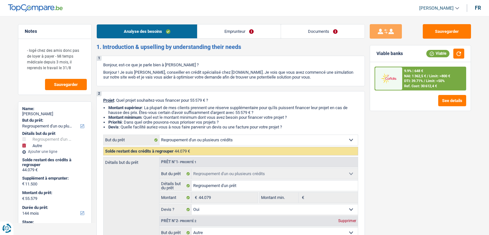
select select "refinancing"
select select "other"
select select "144"
select select "refinancing"
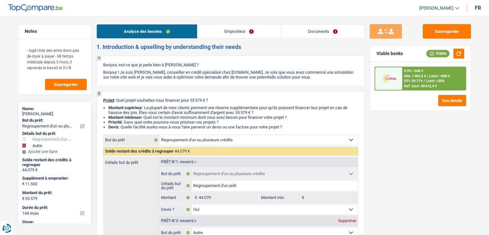
select select "refinancing"
select select "yes"
select select "other"
select select "false"
select select "144"
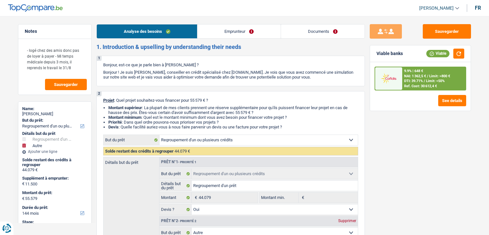
select select "privateEmployee"
select select "netSalary"
select select "mealVouchers"
select select "liveWithParents"
select select "creditConsolidation"
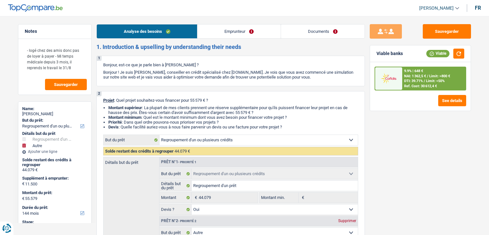
select select "120"
select select "refinancing"
select select "yes"
select select "other"
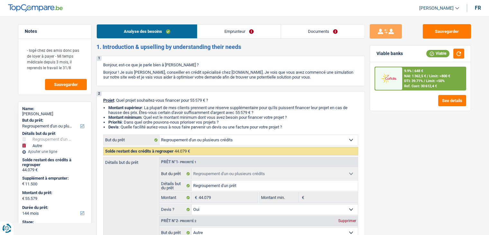
select select "false"
select select "144"
drag, startPoint x: 275, startPoint y: 31, endPoint x: 290, endPoint y: 38, distance: 16.7
click at [275, 31] on link "Emprunteur" at bounding box center [238, 31] width 83 height 14
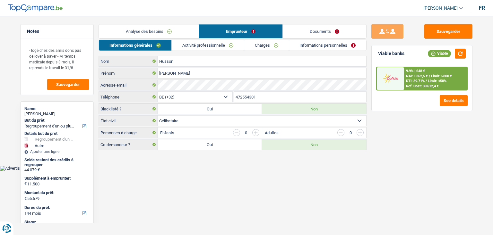
click at [302, 44] on link "Informations personnelles" at bounding box center [327, 45] width 77 height 11
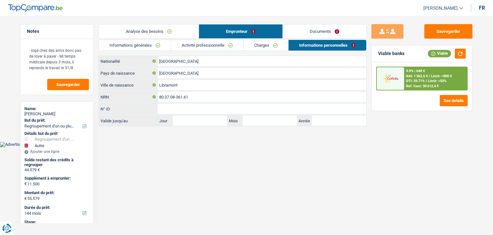
click at [279, 49] on link "Charges" at bounding box center [266, 45] width 45 height 11
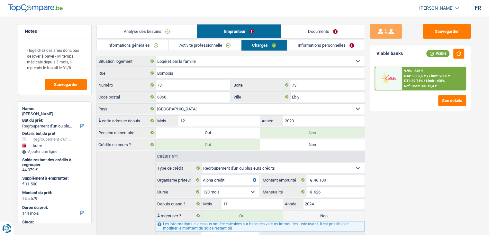
click at [36, 112] on div "[PERSON_NAME]" at bounding box center [54, 113] width 65 height 5
click at [36, 112] on div "Ludovic Husson" at bounding box center [54, 113] width 65 height 5
copy div "Ludovic Husson"
click at [138, 32] on link "Analyse des besoins" at bounding box center [147, 31] width 100 height 14
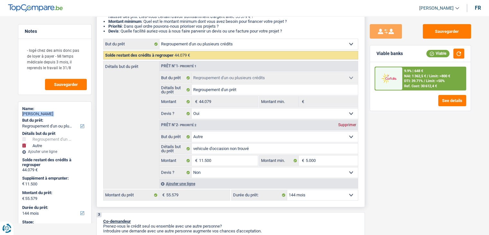
scroll to position [96, 0]
click at [451, 33] on button "Sauvegarder" at bounding box center [446, 31] width 48 height 14
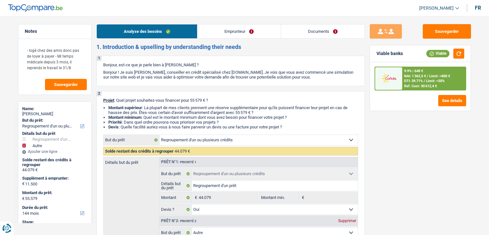
select select "refinancing"
select select "other"
select select "144"
select select "refinancing"
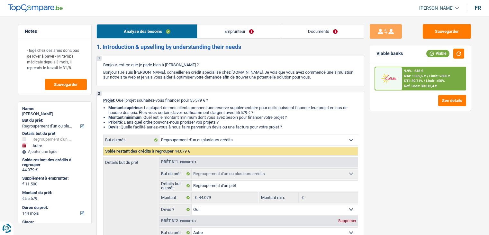
select select "refinancing"
select select "yes"
select select "other"
select select "false"
select select "144"
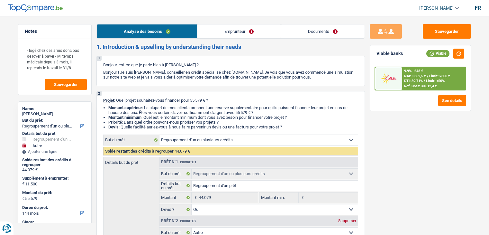
select select "privateEmployee"
select select "netSalary"
select select "mealVouchers"
select select "liveWithParents"
select select "creditConsolidation"
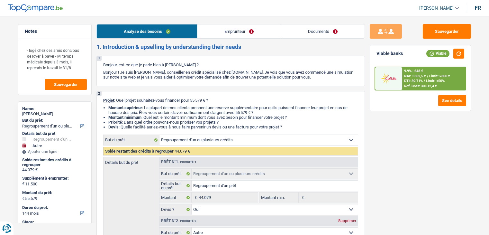
select select "120"
select select "refinancing"
select select "yes"
select select "other"
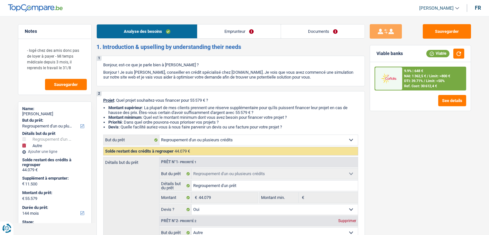
select select "false"
select select "144"
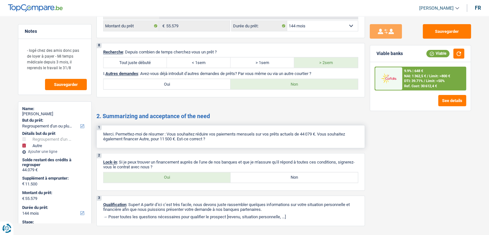
scroll to position [979, 0]
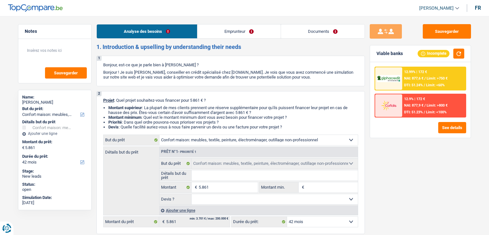
select select "household"
select select "42"
select select "household"
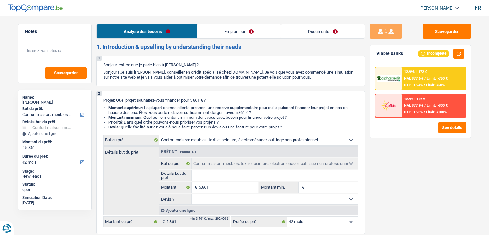
select select "42"
select select "independent"
select select "netSalary"
select select "ownerWithMortgage"
select select "mortgage"
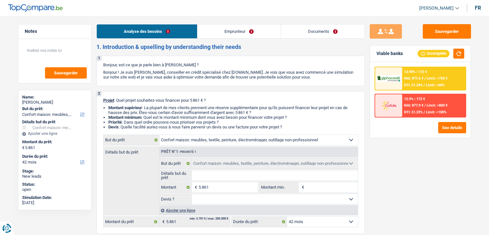
select select "180"
select select "household"
select select "42"
click at [237, 29] on link "Emprunteur" at bounding box center [238, 31] width 83 height 14
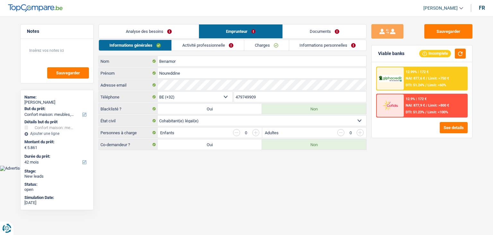
click at [236, 31] on link "Emprunteur" at bounding box center [241, 31] width 84 height 14
click at [236, 40] on link "Activité professionnelle" at bounding box center [208, 45] width 72 height 11
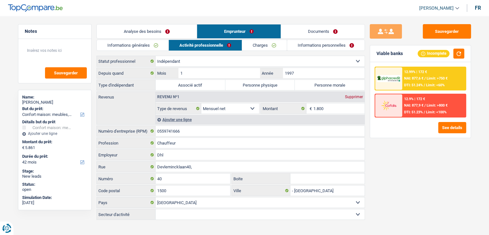
click at [280, 43] on link "Charges" at bounding box center [264, 45] width 45 height 11
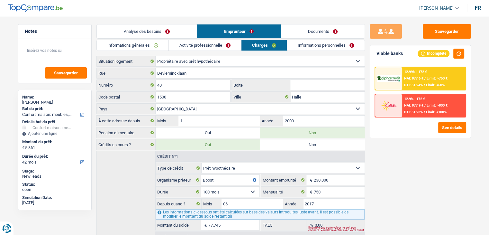
click at [301, 46] on link "Informations personnelles" at bounding box center [325, 45] width 77 height 11
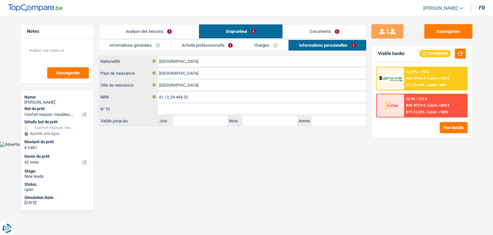
click at [300, 32] on link "Documents" at bounding box center [325, 31] width 84 height 14
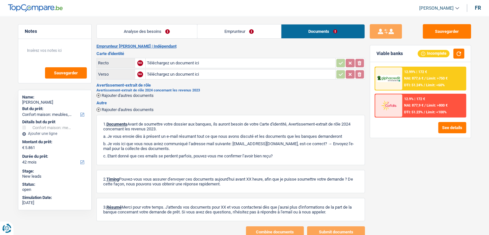
click at [255, 35] on link "Emprunteur" at bounding box center [239, 31] width 84 height 14
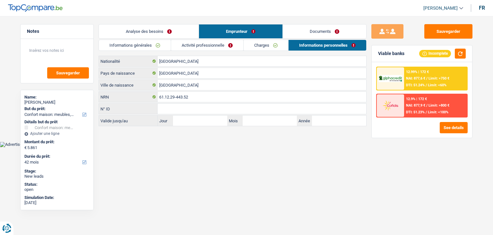
click at [212, 47] on link "Activité professionnelle" at bounding box center [207, 45] width 72 height 11
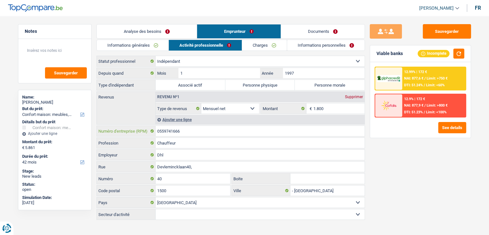
click at [204, 134] on input "0559741666" at bounding box center [260, 131] width 209 height 10
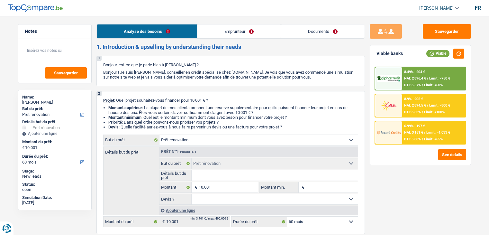
select select "renovation"
select select "60"
select select "renovation"
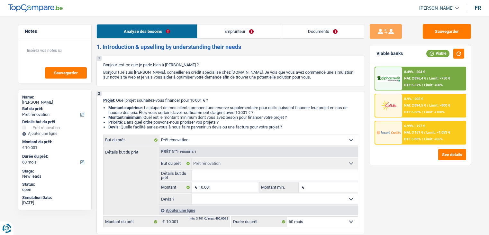
select select "60"
select select "publicEmployee"
select select "netSalary"
select select "mealVouchers"
select select "ownerWithoutMortgage"
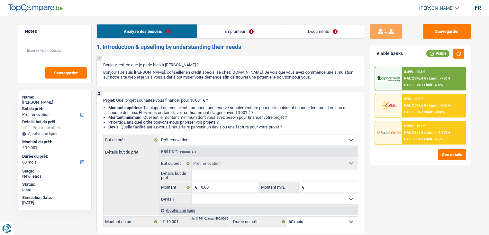
select select "renovation"
select select "60"
click at [292, 32] on link "Documents" at bounding box center [323, 31] width 84 height 14
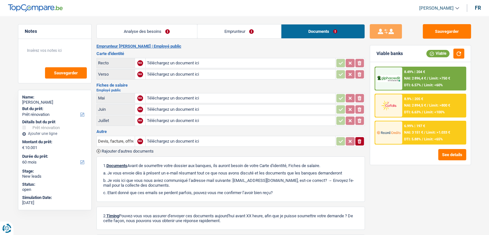
click at [178, 32] on link "Analyse des besoins" at bounding box center [147, 31] width 100 height 14
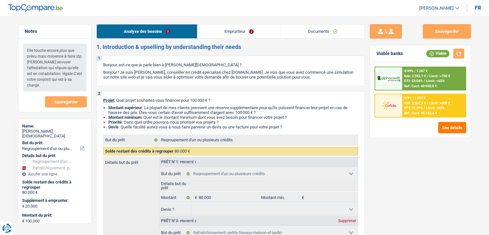
select select "refinancing"
select select "houseOrGarden"
select select "120"
select select "refinancing"
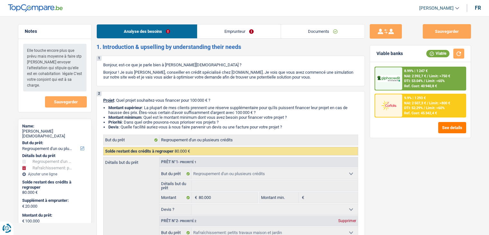
select select "refinancing"
select select "houseOrGarden"
select select "120"
select select "privateEmployee"
select select "netSalary"
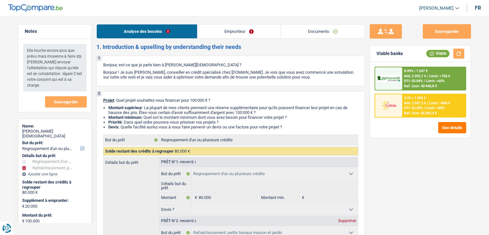
select select "mealVouchers"
select select "ownerWithMortgage"
select select "mortgage"
select select "360"
select select "personalLoan"
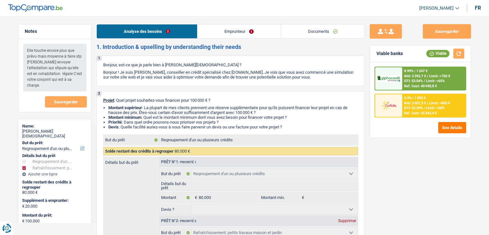
select select "homeFurnishingOrRelocation"
select select "120"
select select "personalLoan"
select select "familyEvent"
select select "120"
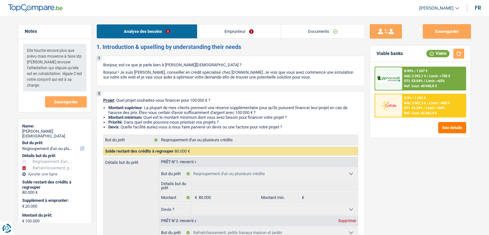
select select "refinancing"
select select "houseOrGarden"
select select "120"
click at [322, 32] on link "Documents" at bounding box center [323, 31] width 84 height 14
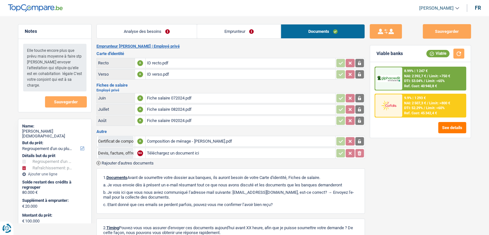
click at [182, 120] on div "Fiche salaire 092024.pdf" at bounding box center [240, 121] width 187 height 10
click at [207, 31] on link "Emprunteur" at bounding box center [239, 31] width 84 height 14
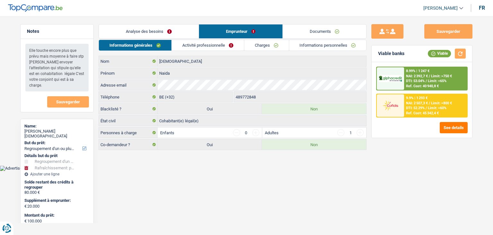
click at [259, 50] on link "Charges" at bounding box center [266, 45] width 45 height 11
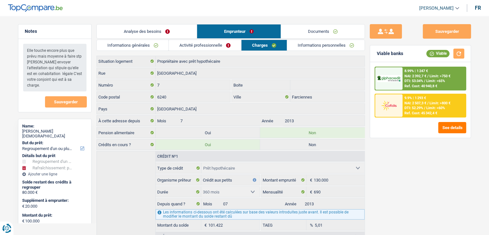
click at [323, 43] on link "Informations personnelles" at bounding box center [325, 45] width 77 height 11
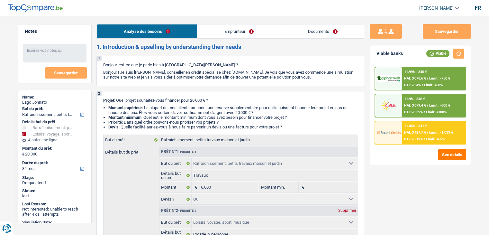
select select "houseOrGarden"
select select "hobbies"
select select "84"
select select "houseOrGarden"
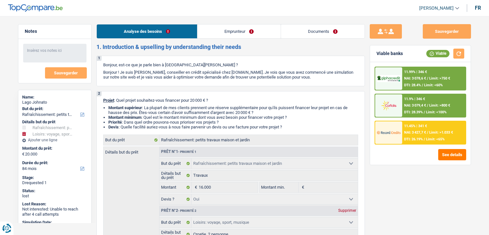
select select "houseOrGarden"
select select "yes"
select select "hobbies"
select select "yes"
select select "84"
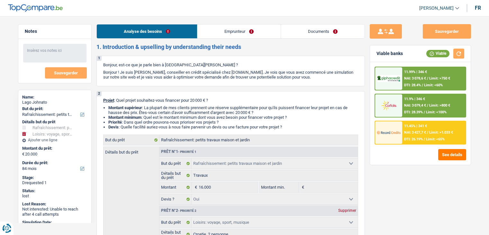
select select "publicEmployee"
select select "netSalary"
select select "mealVouchers"
select select "ownerWithMortgage"
select select "mortgage"
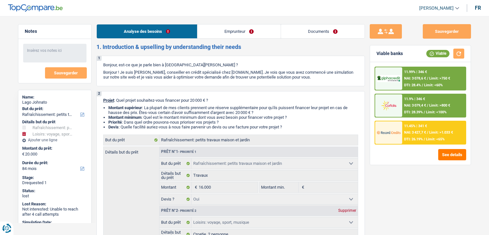
select select "420"
select select "personalLoan"
select select "homeFurnishingOrRelocation"
select select "24"
select select "houseOrGarden"
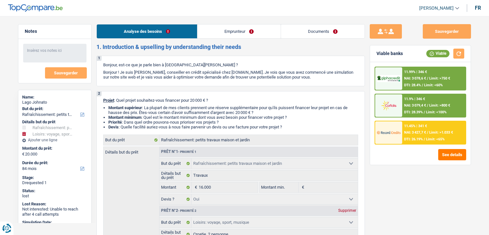
select select "houseOrGarden"
select select "yes"
select select "hobbies"
select select "yes"
select select "84"
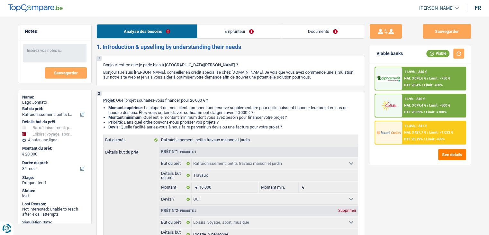
click at [292, 32] on link "Documents" at bounding box center [323, 31] width 84 height 14
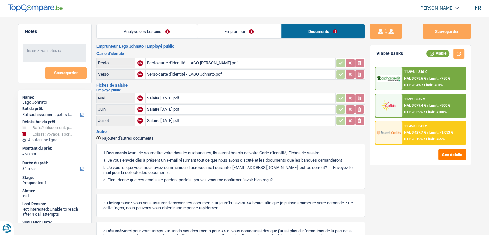
click at [222, 119] on div "Salaire juillet 2025.pdf" at bounding box center [240, 121] width 187 height 10
click at [188, 99] on div "Salaire mai 2025.pdf" at bounding box center [240, 98] width 187 height 10
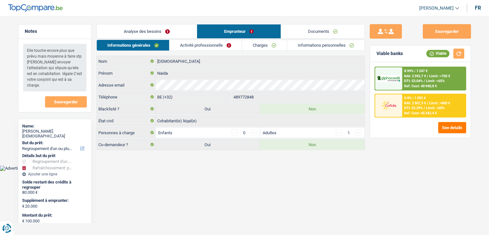
select select "refinancing"
select select "houseOrGarden"
select select "120"
select select "ownerWithMortgage"
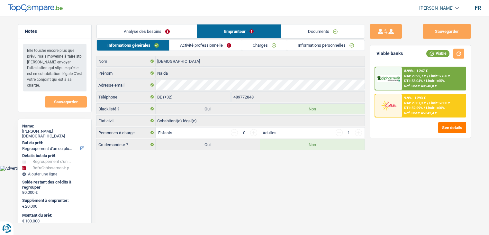
select select "BE"
select select "mortgage"
select select "360"
select select "personalLoan"
select select "homeFurnishingOrRelocation"
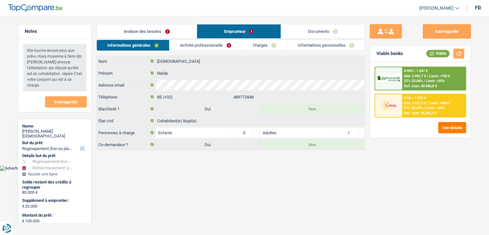
select select "120"
select select "personalLoan"
select select "familyEvent"
select select "120"
click at [282, 46] on link "Charges" at bounding box center [264, 45] width 45 height 11
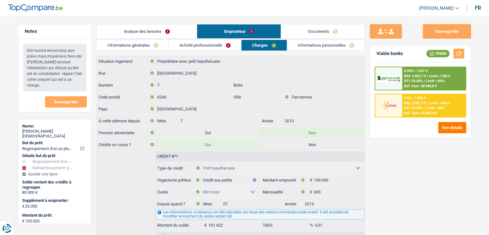
click at [316, 47] on link "Informations personnelles" at bounding box center [325, 45] width 77 height 11
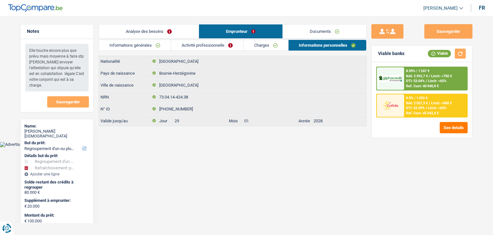
click at [350, 30] on link "Documents" at bounding box center [325, 31] width 84 height 14
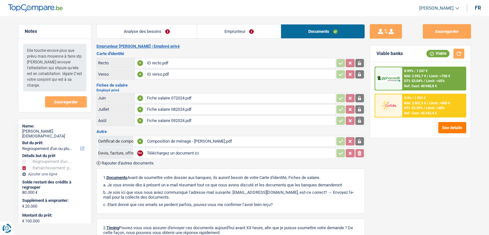
click at [167, 62] on div "ID recto.pdf" at bounding box center [240, 63] width 187 height 10
click at [196, 70] on div "ID verso.pdf" at bounding box center [240, 74] width 187 height 10
click at [188, 96] on div "Fiche salaire 072024.pdf" at bounding box center [240, 98] width 187 height 10
click at [199, 75] on div "ID verso.pdf" at bounding box center [240, 74] width 187 height 10
click at [184, 107] on div "Fiche salaire 082024.pdf" at bounding box center [240, 109] width 187 height 10
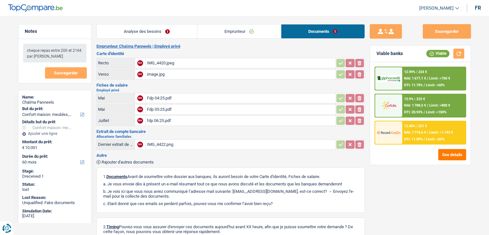
select select "household"
select select "60"
click at [163, 62] on div "IMG_4420.jpeg" at bounding box center [240, 63] width 187 height 10
click at [175, 76] on div "image.jpg" at bounding box center [240, 74] width 187 height 10
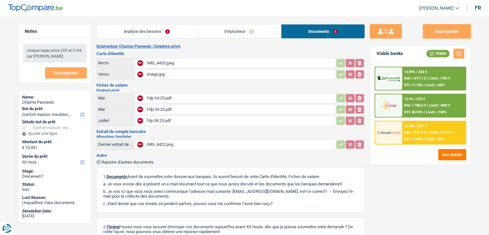
click at [182, 93] on div "Fdp 04:25.pdf" at bounding box center [240, 98] width 187 height 10
click at [157, 107] on div "Fdp 05:25.pdf" at bounding box center [240, 109] width 187 height 10
click at [151, 119] on div "fdp 06:25.pdf" at bounding box center [240, 121] width 187 height 10
click at [161, 141] on div "IMG_4422.png" at bounding box center [240, 144] width 187 height 10
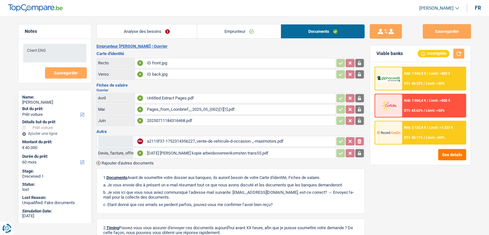
select select "car"
select select "60"
click at [162, 95] on div "Untitled Extract Pages.pdf" at bounding box center [240, 98] width 187 height 10
click at [173, 107] on div "Pages_from_Loonbrief__2025_05_(002)[1][1].pdf" at bounding box center [240, 109] width 187 height 10
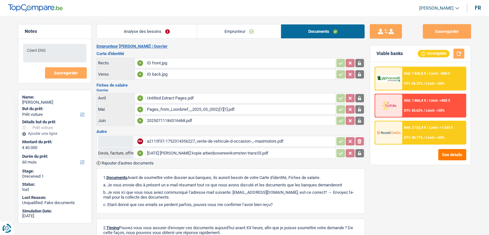
click at [171, 119] on div "20250711184316468.pdf" at bounding box center [240, 121] width 187 height 10
